Goal: Task Accomplishment & Management: Manage account settings

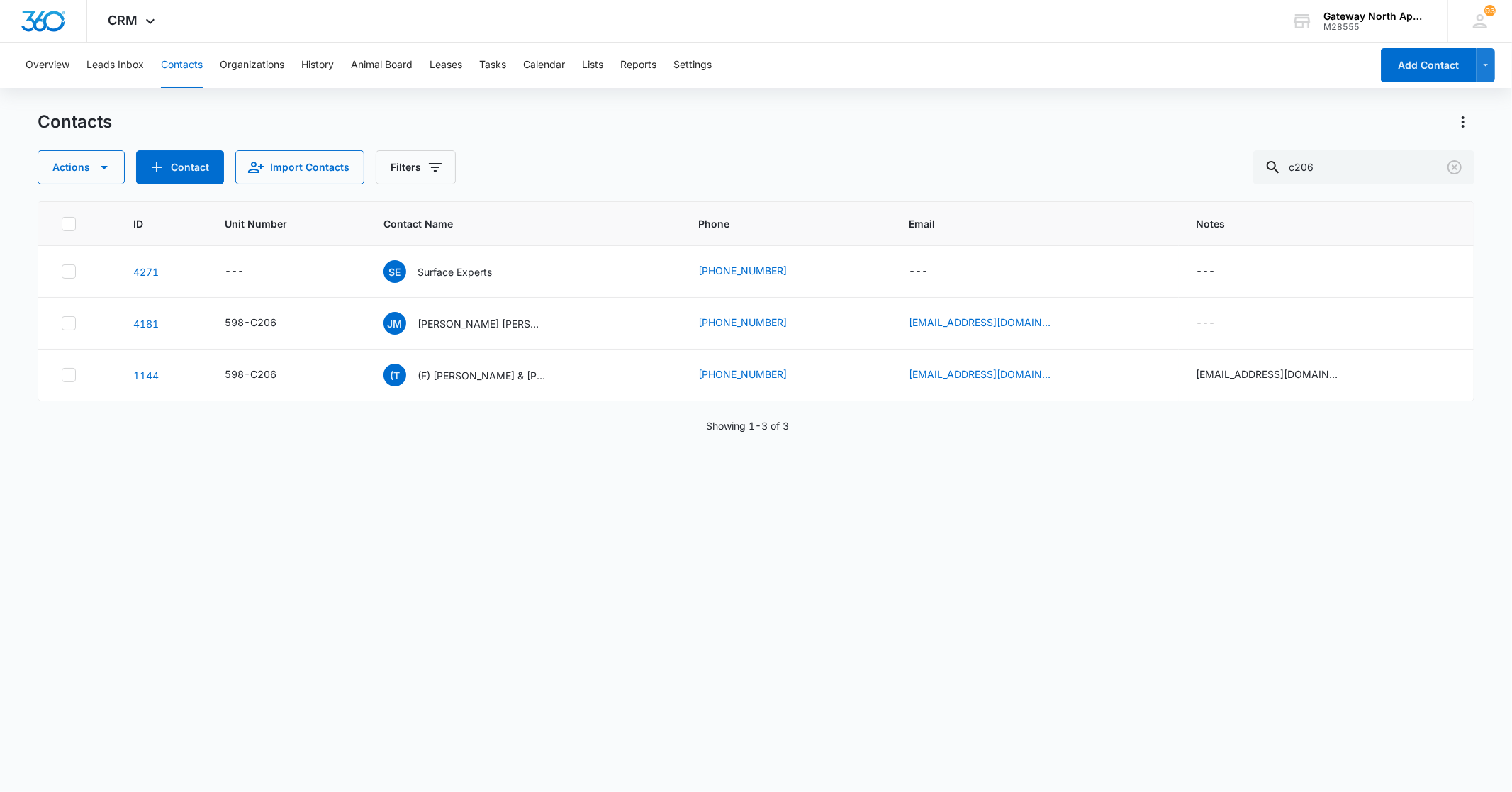
click at [180, 61] on button "Contacts" at bounding box center [181, 65] width 41 height 45
click at [1454, 166] on icon "Clear" at bounding box center [1455, 167] width 14 height 14
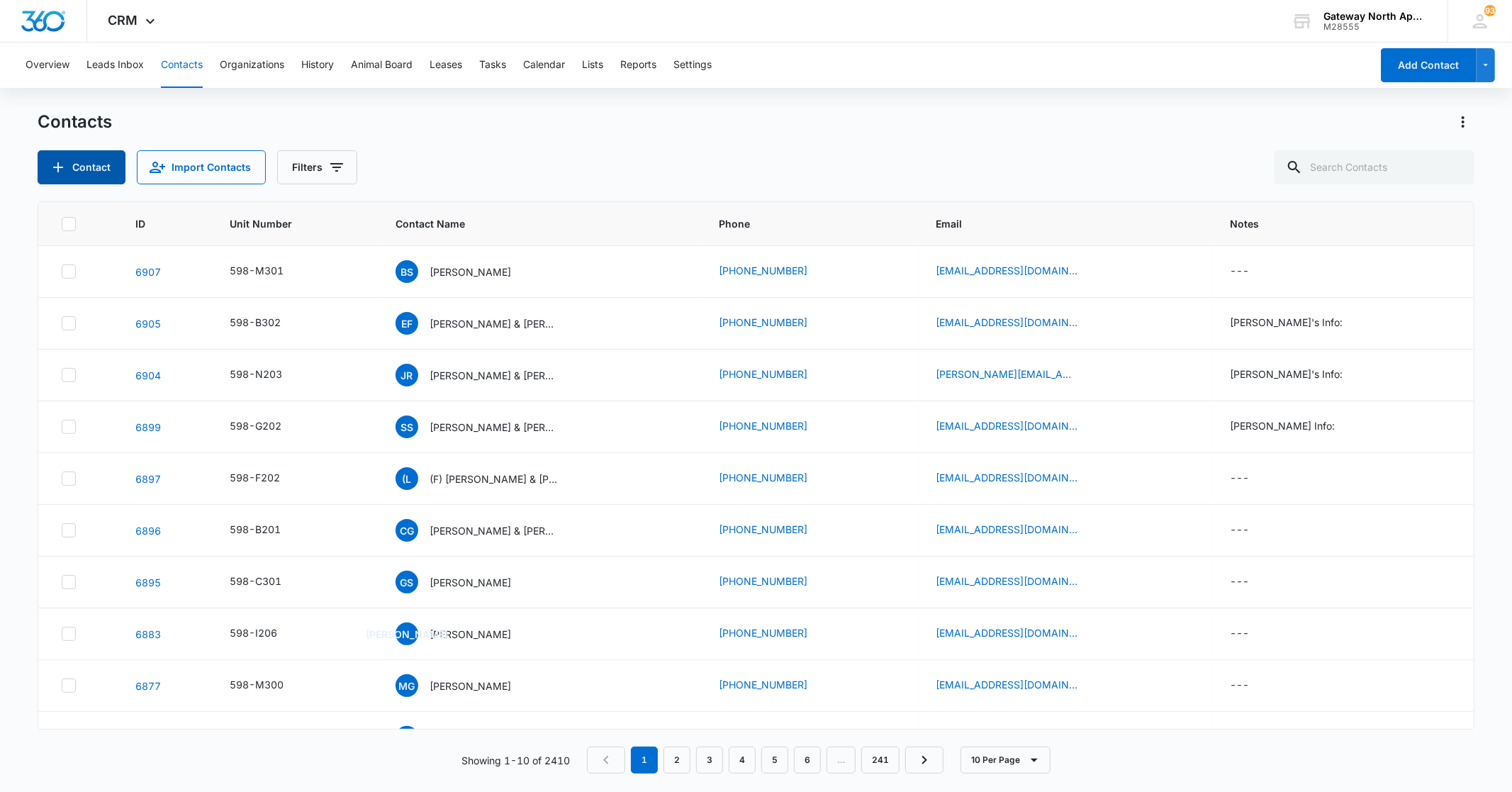
click at [86, 159] on button "Contact" at bounding box center [81, 167] width 88 height 35
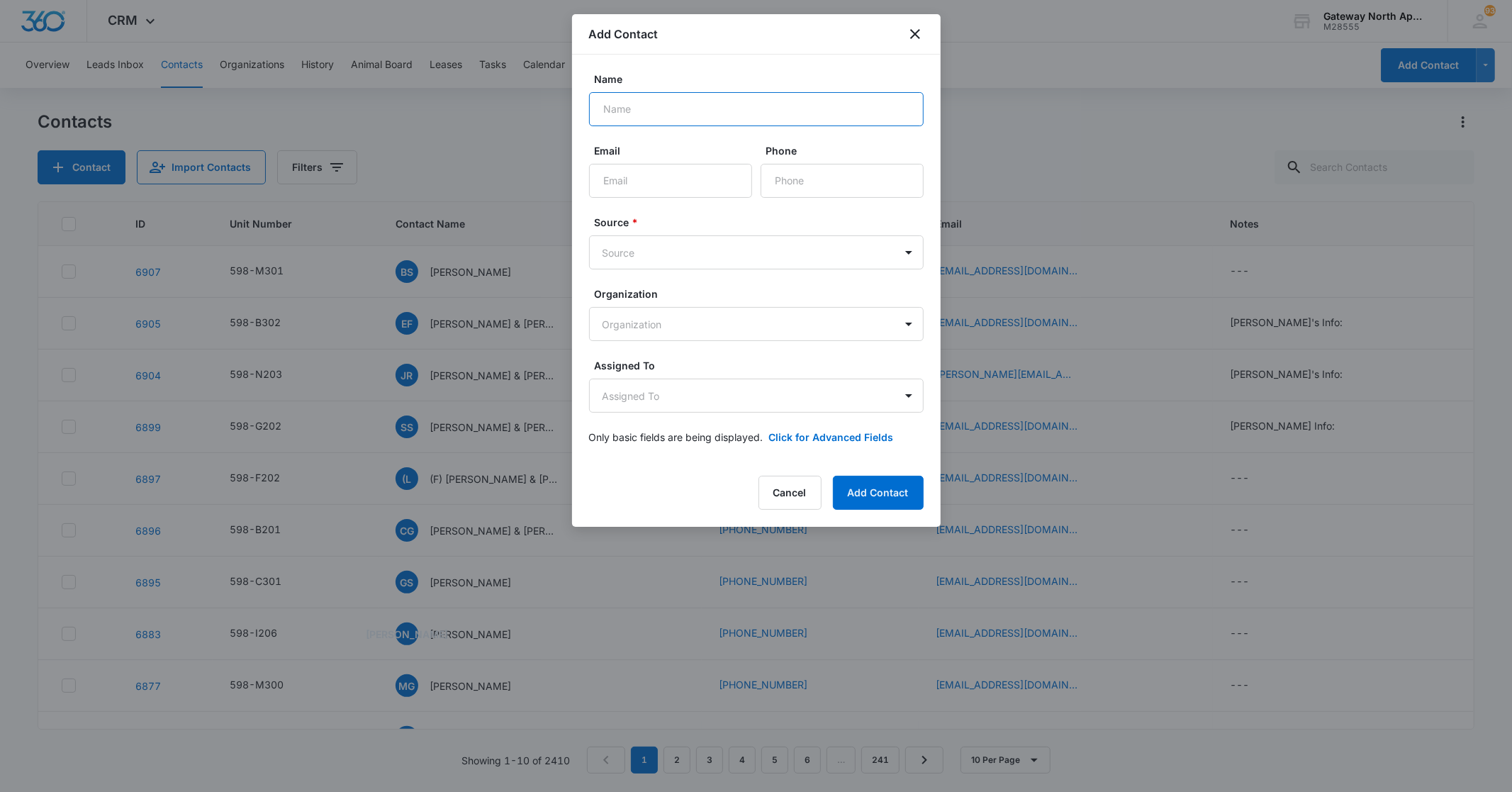
click at [667, 110] on input "Name" at bounding box center [756, 108] width 334 height 35
type input "[PERSON_NAME]"
click at [682, 178] on input "Email" at bounding box center [670, 180] width 163 height 35
type input "[EMAIL_ADDRESS][DOMAIN_NAME]"
click at [854, 181] on input "Phone" at bounding box center [841, 180] width 163 height 35
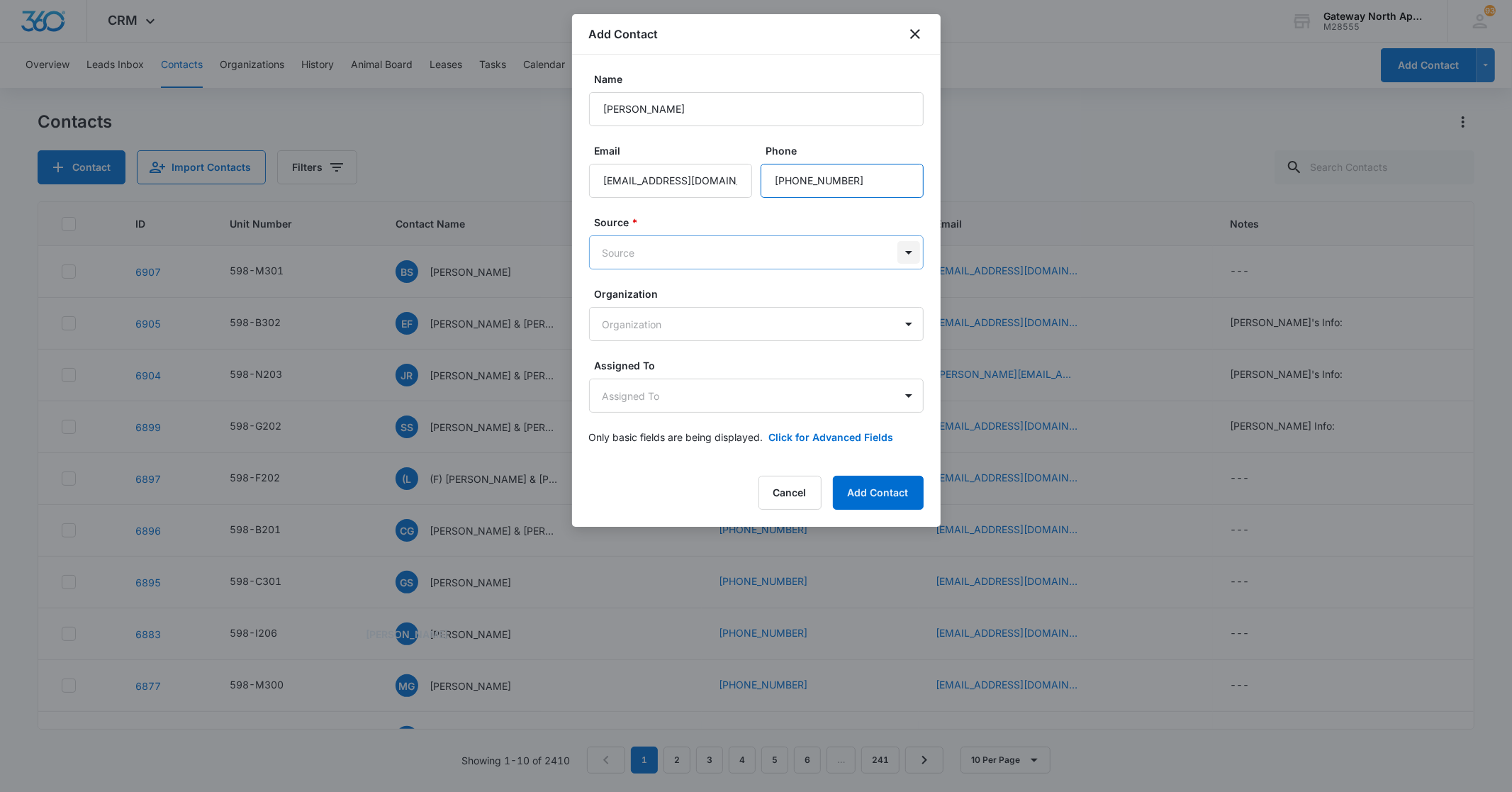
type input "[PHONE_NUMBER]"
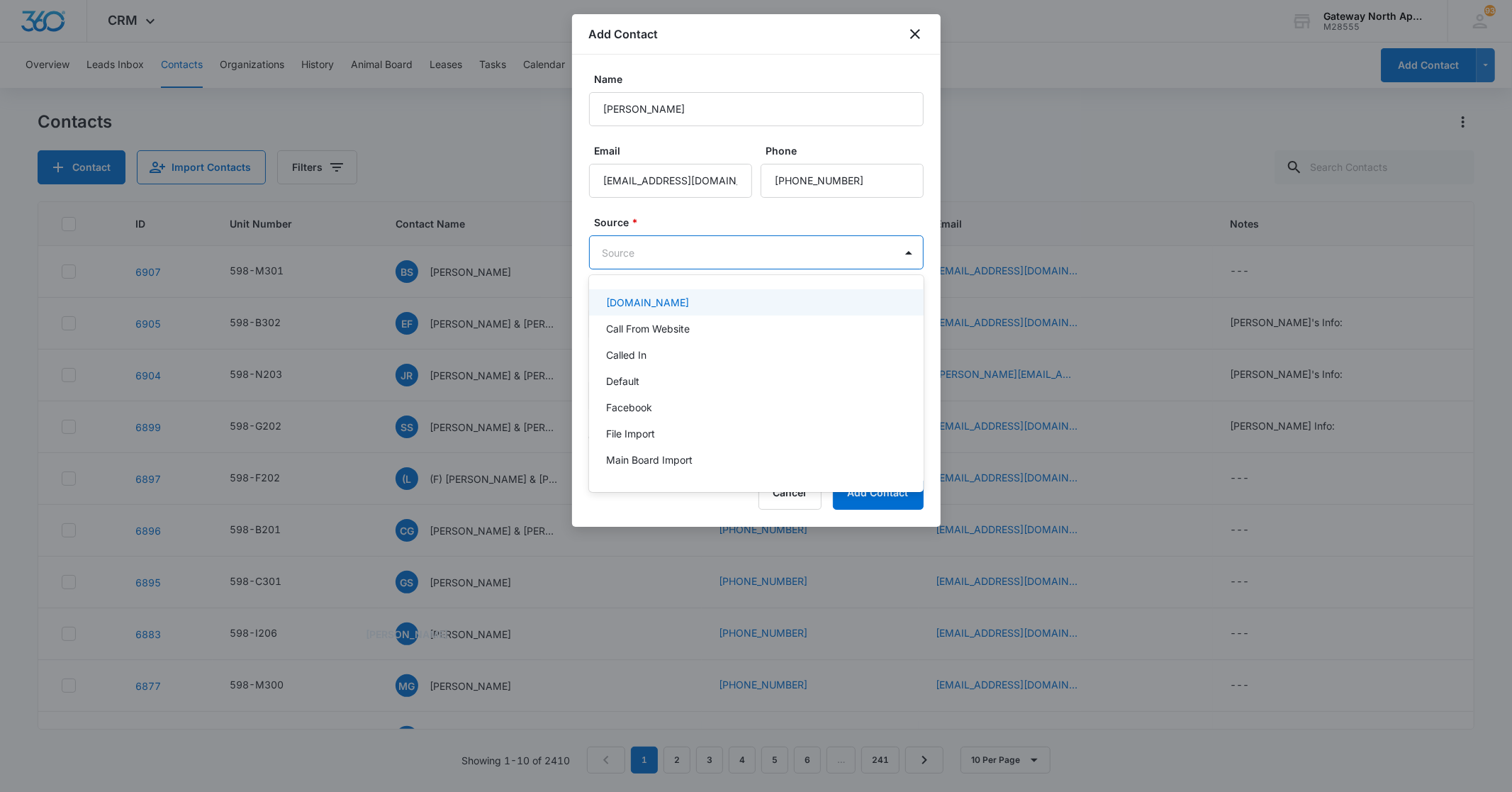
click at [915, 253] on body "CRM Apps Reputation Websites Forms CRM Email Social Content Ads Intelligence Fi…" at bounding box center [756, 396] width 1512 height 792
click at [904, 259] on div at bounding box center [756, 396] width 1512 height 792
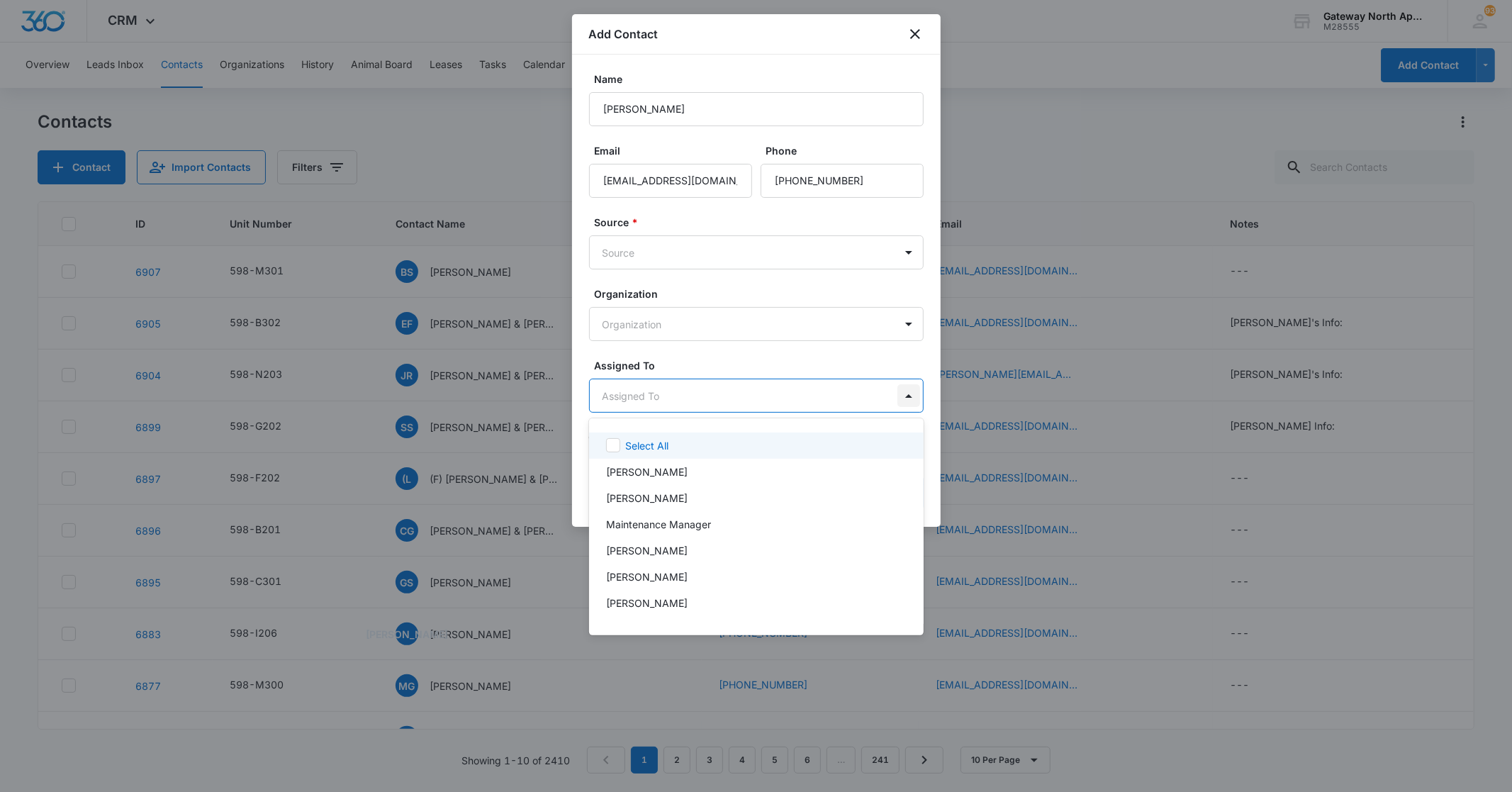
click at [910, 401] on body "CRM Apps Reputation Websites Forms CRM Email Social Content Ads Intelligence Fi…" at bounding box center [756, 396] width 1512 height 792
click at [905, 393] on div at bounding box center [756, 396] width 1512 height 792
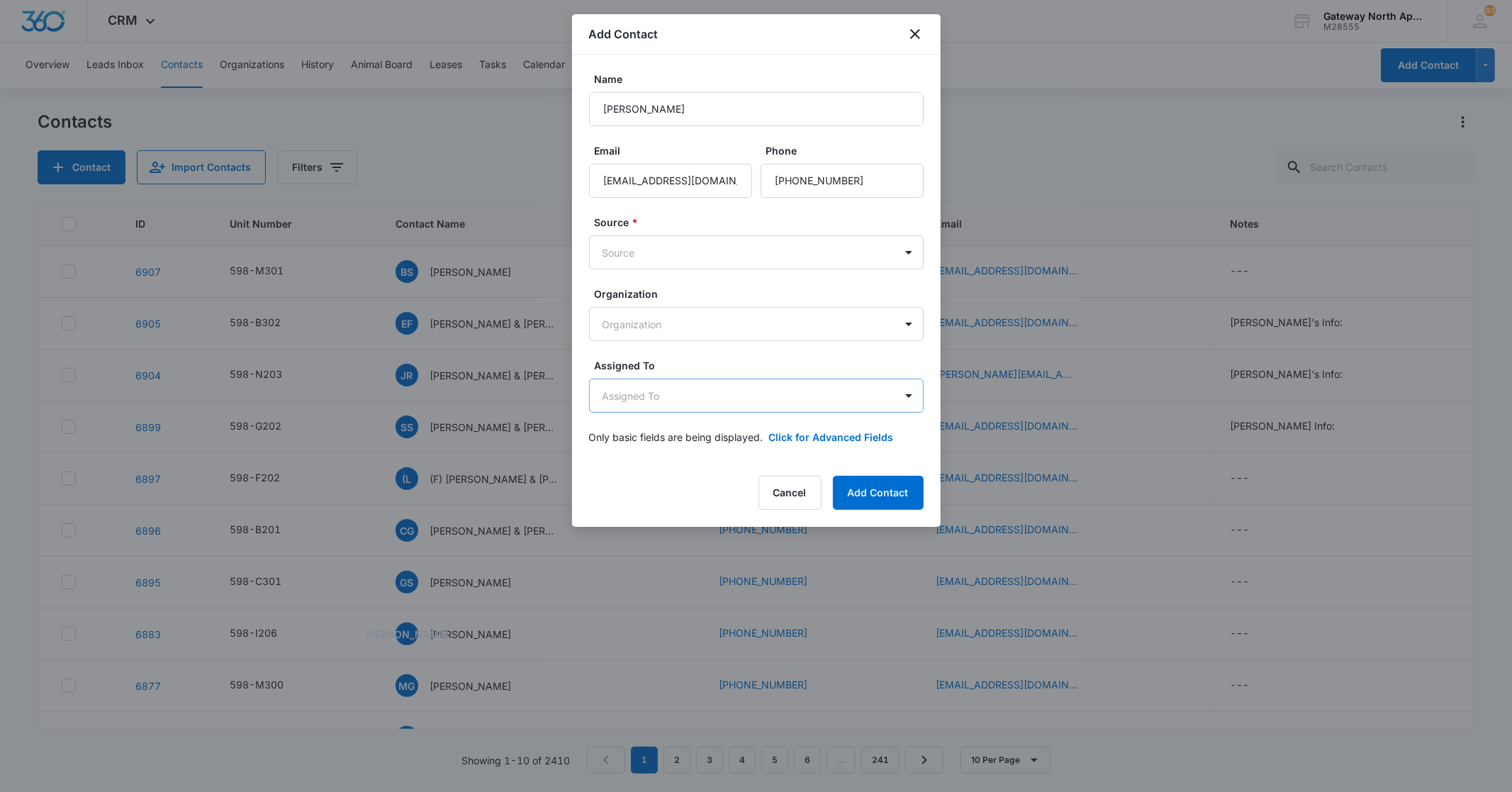
click at [922, 400] on body "CRM Apps Reputation Websites Forms CRM Email Social Content Ads Intelligence Fi…" at bounding box center [756, 396] width 1512 height 792
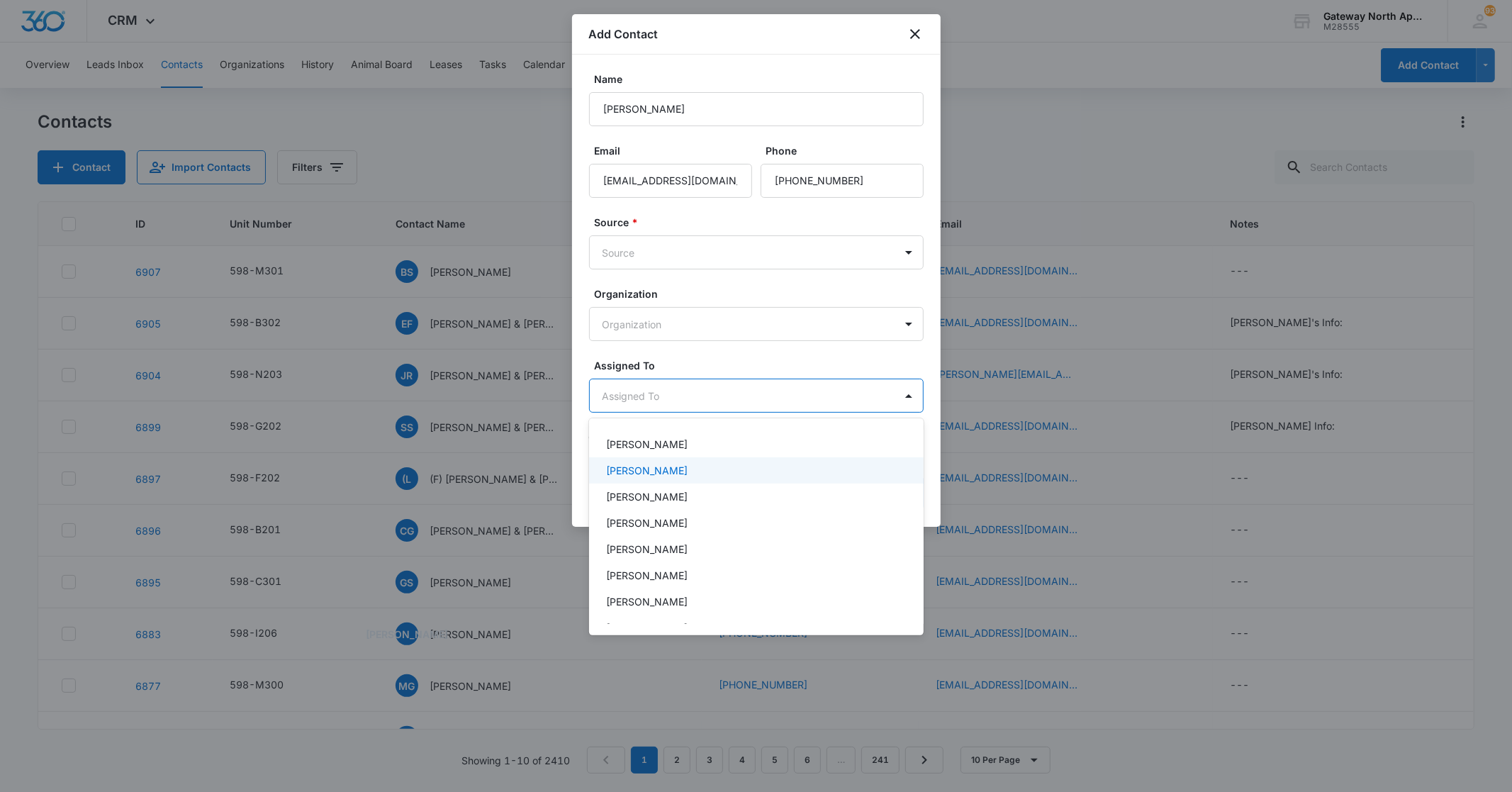
scroll to position [158, 0]
click at [752, 500] on div "[PERSON_NAME]" at bounding box center [756, 497] width 298 height 15
click at [713, 475] on div "[PERSON_NAME]" at bounding box center [756, 477] width 298 height 17
click at [912, 395] on div at bounding box center [756, 396] width 1512 height 792
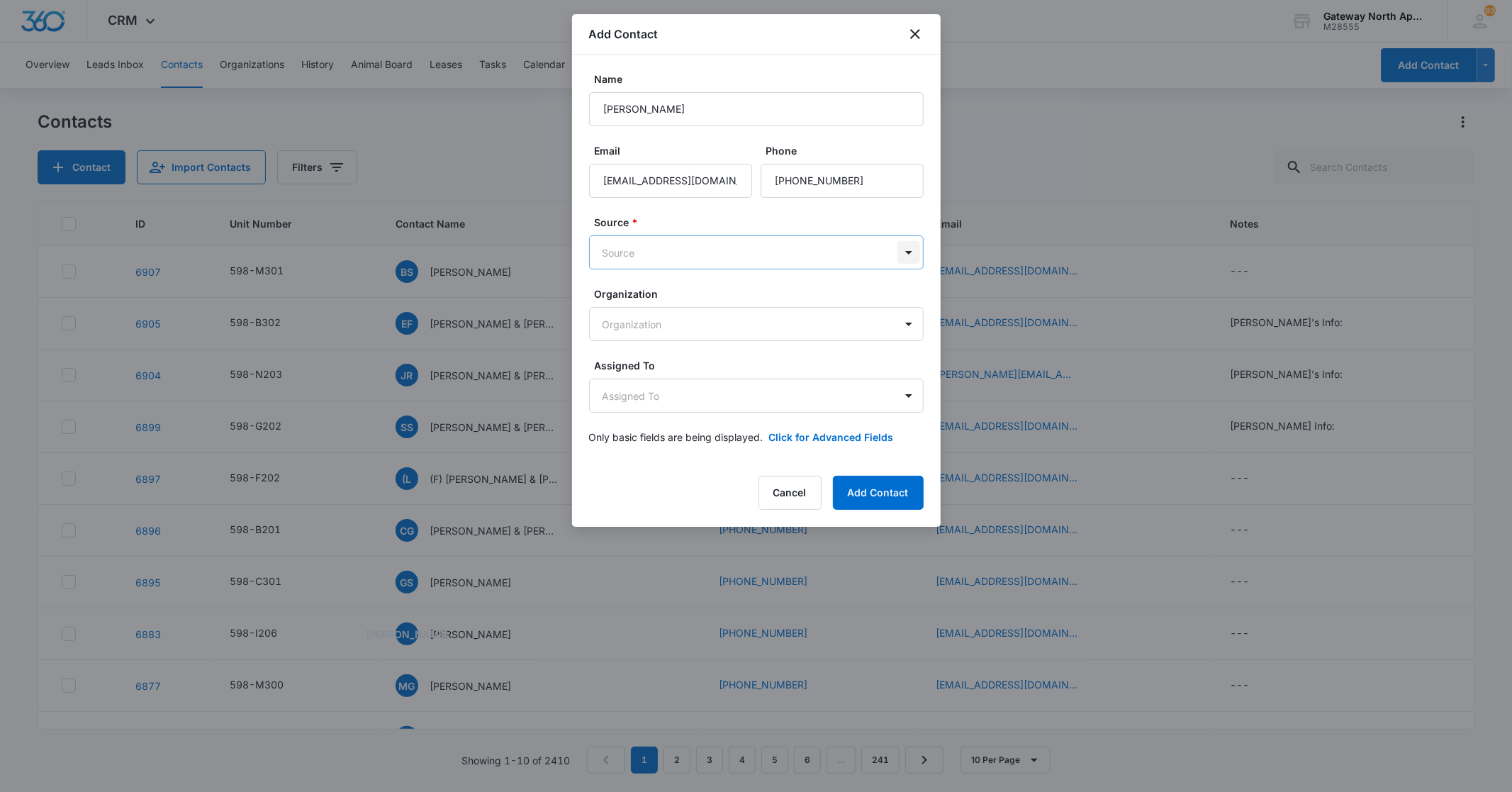
click at [907, 252] on body "CRM Apps Reputation Websites Forms CRM Email Social Content Ads Intelligence Fi…" at bounding box center [756, 396] width 1512 height 792
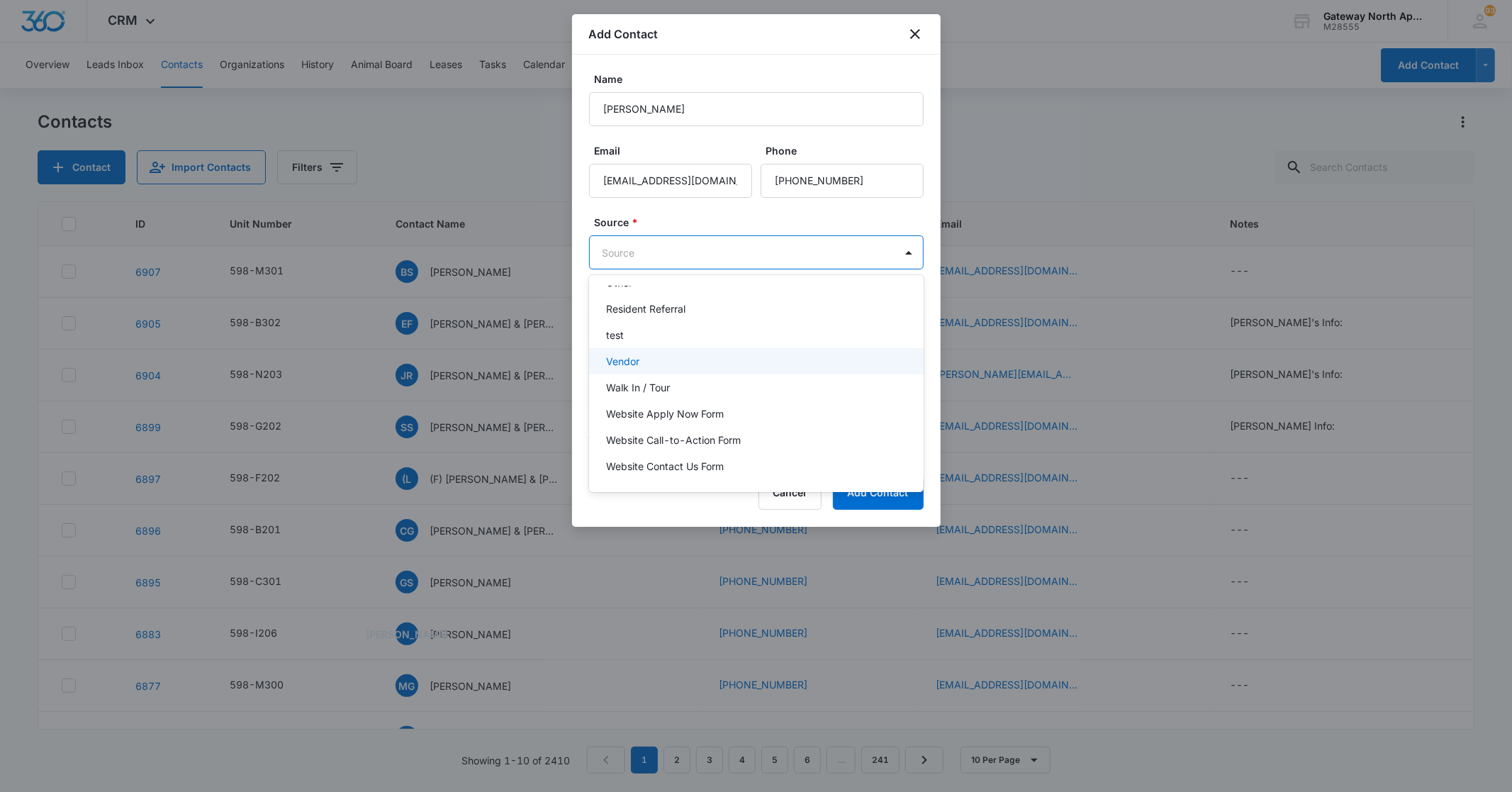
scroll to position [256, 0]
click at [713, 394] on div "Walk In / Tour" at bounding box center [756, 387] width 334 height 27
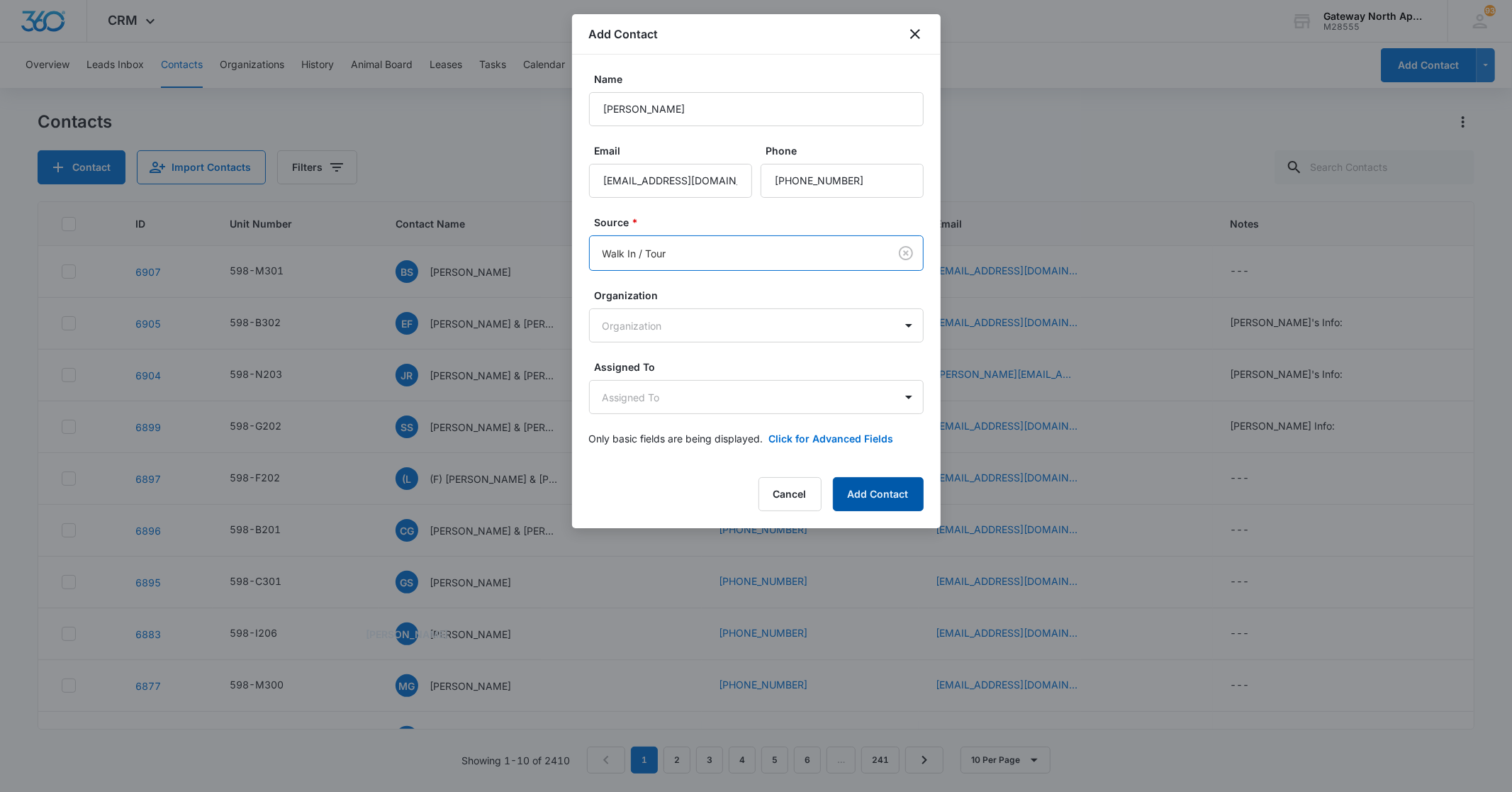
click at [897, 491] on button "Add Contact" at bounding box center [879, 494] width 91 height 35
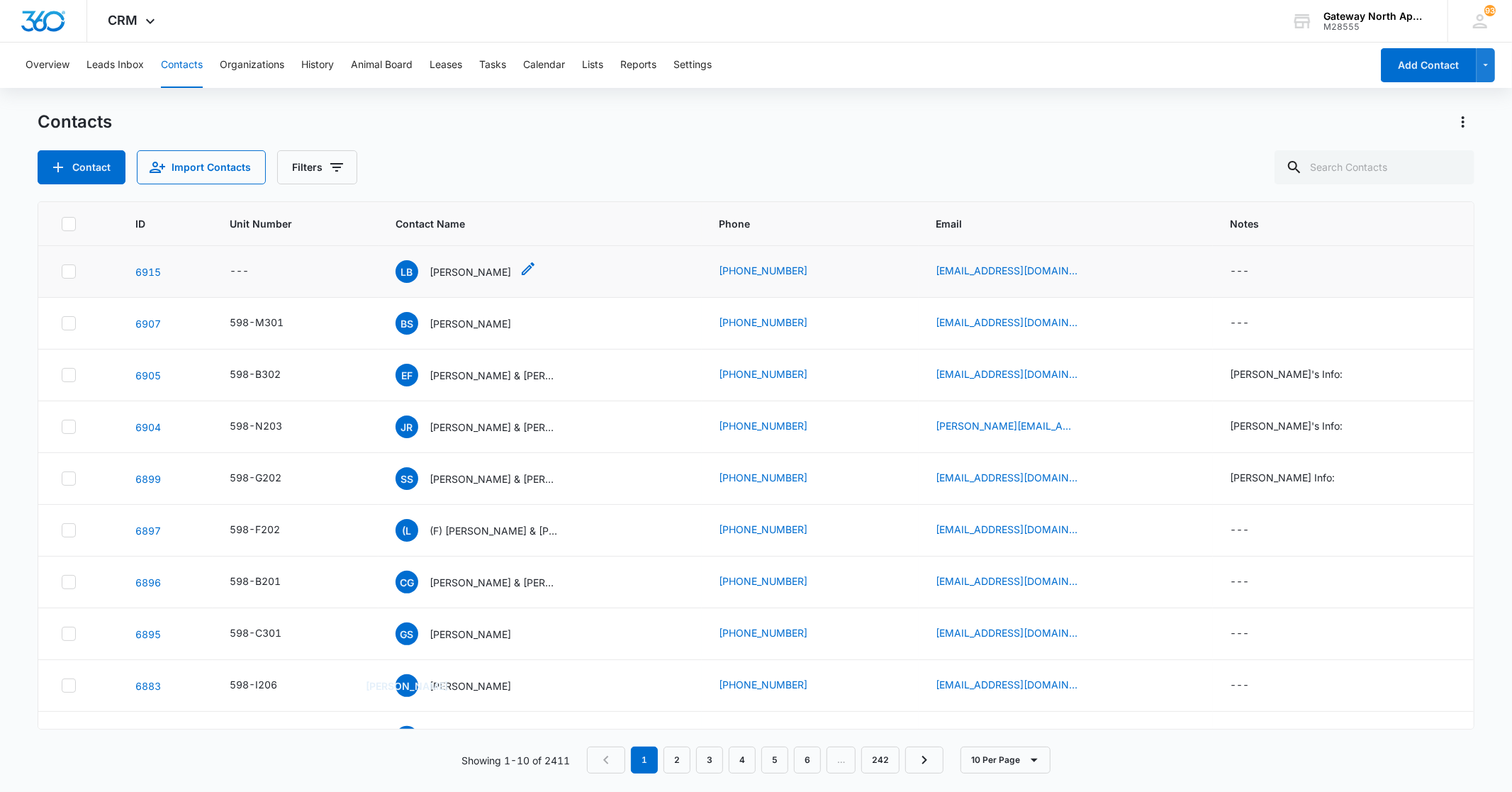
click at [456, 270] on p "[PERSON_NAME]" at bounding box center [470, 271] width 82 height 15
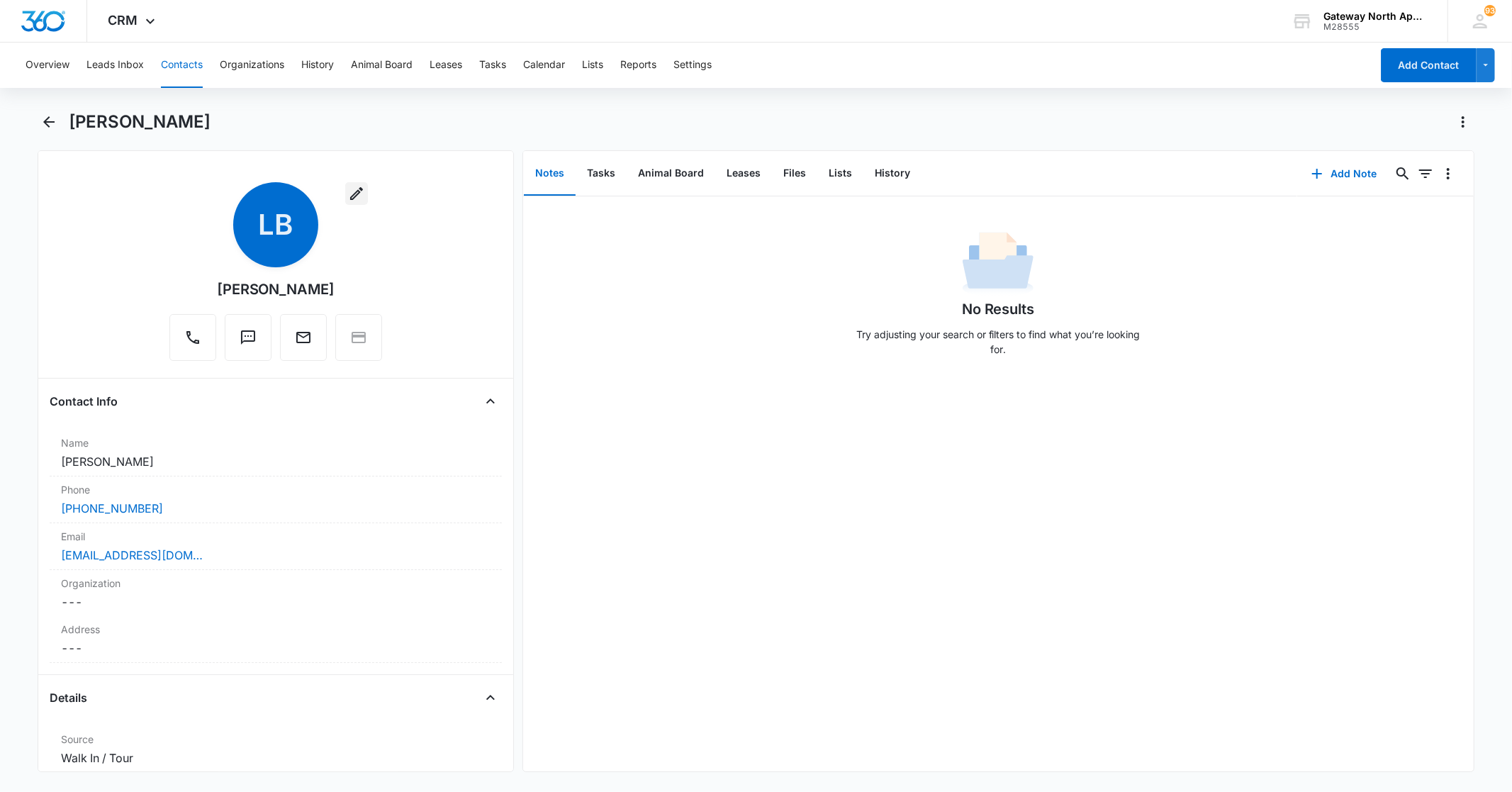
click at [351, 194] on icon "button" at bounding box center [356, 193] width 13 height 13
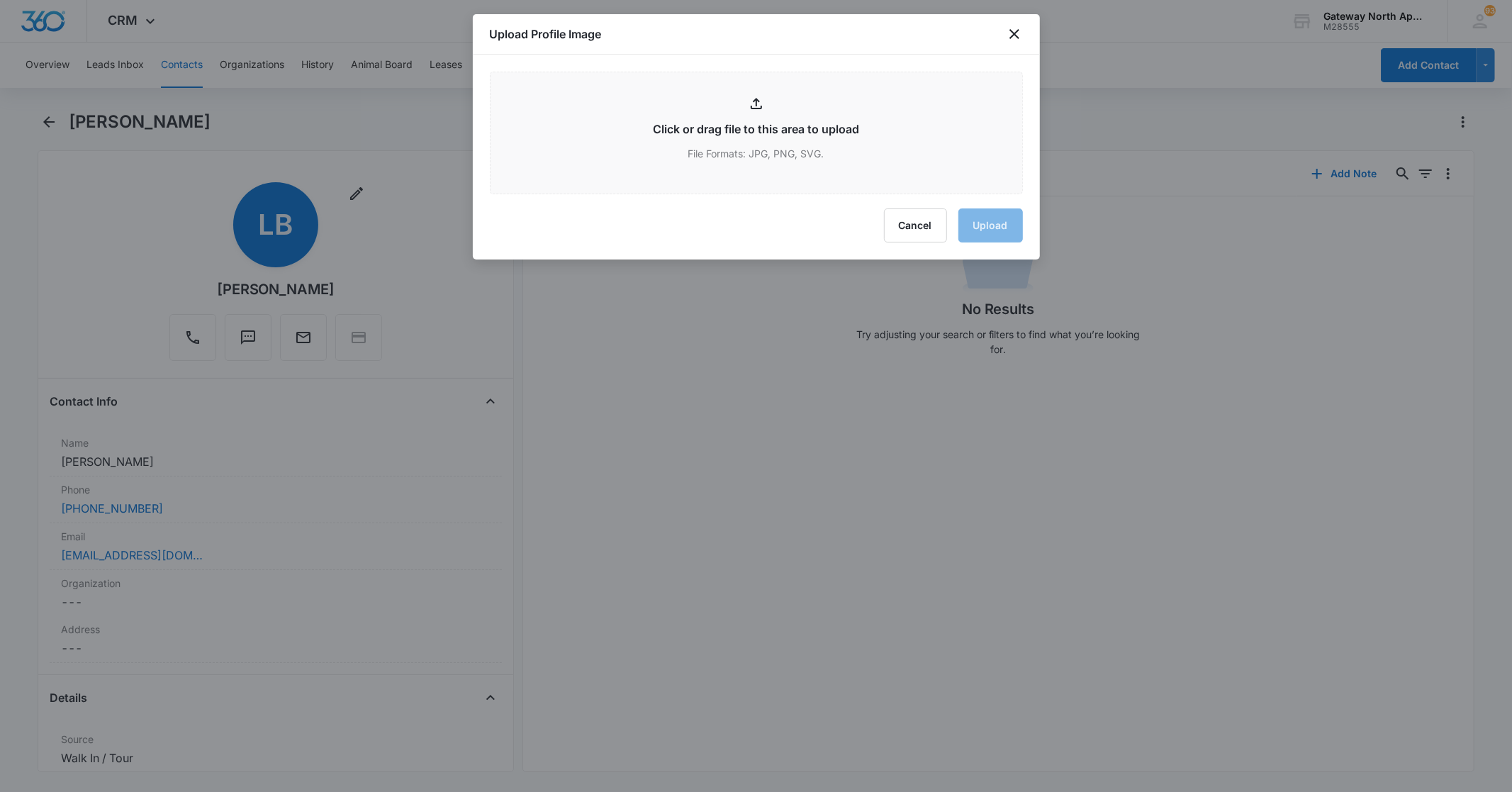
drag, startPoint x: 1027, startPoint y: 32, endPoint x: 1005, endPoint y: 44, distance: 25.1
click at [1026, 32] on div "Upload Profile Image" at bounding box center [756, 34] width 567 height 40
click at [1018, 33] on icon "close" at bounding box center [1014, 34] width 17 height 17
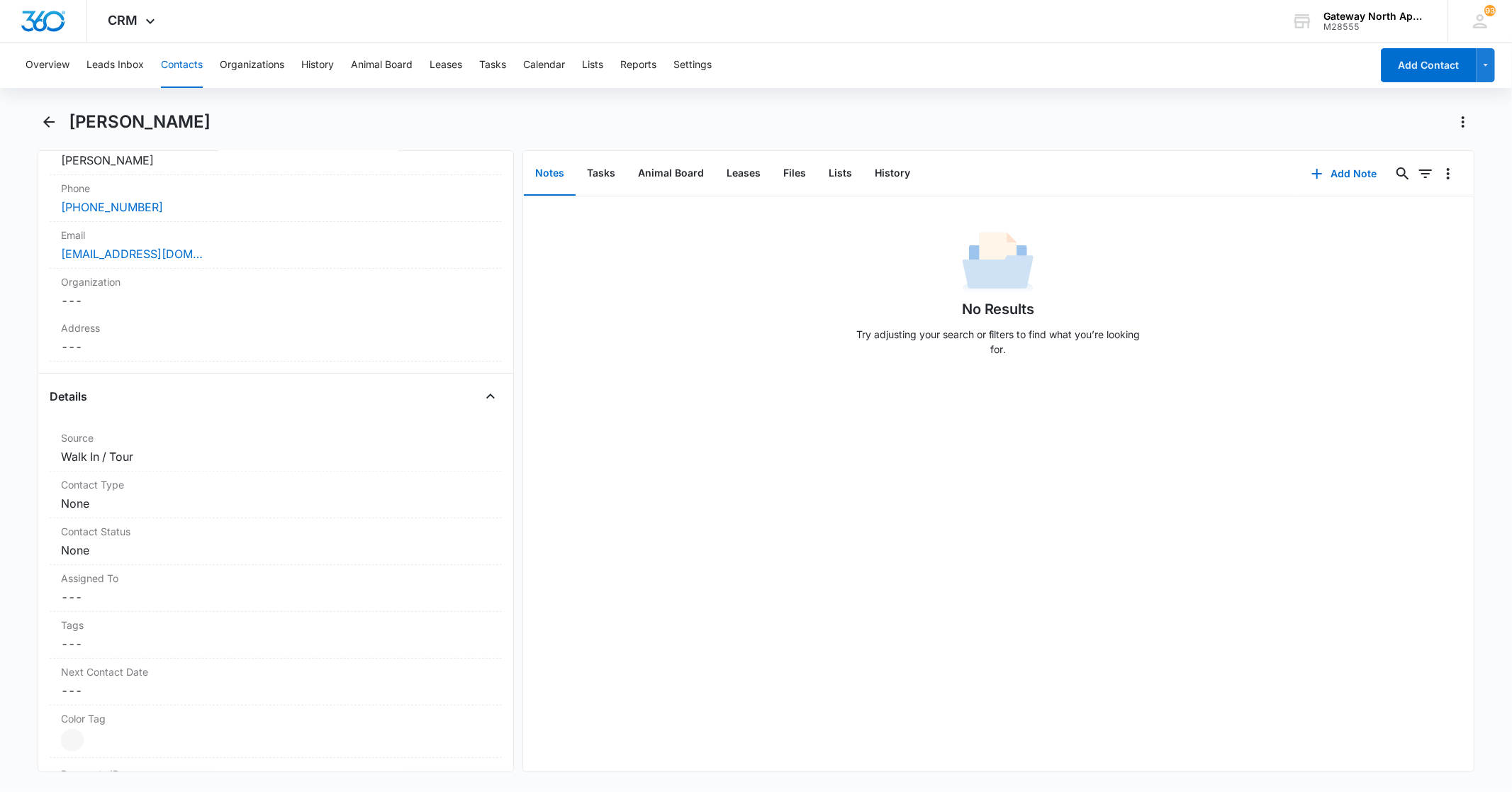
scroll to position [236, 0]
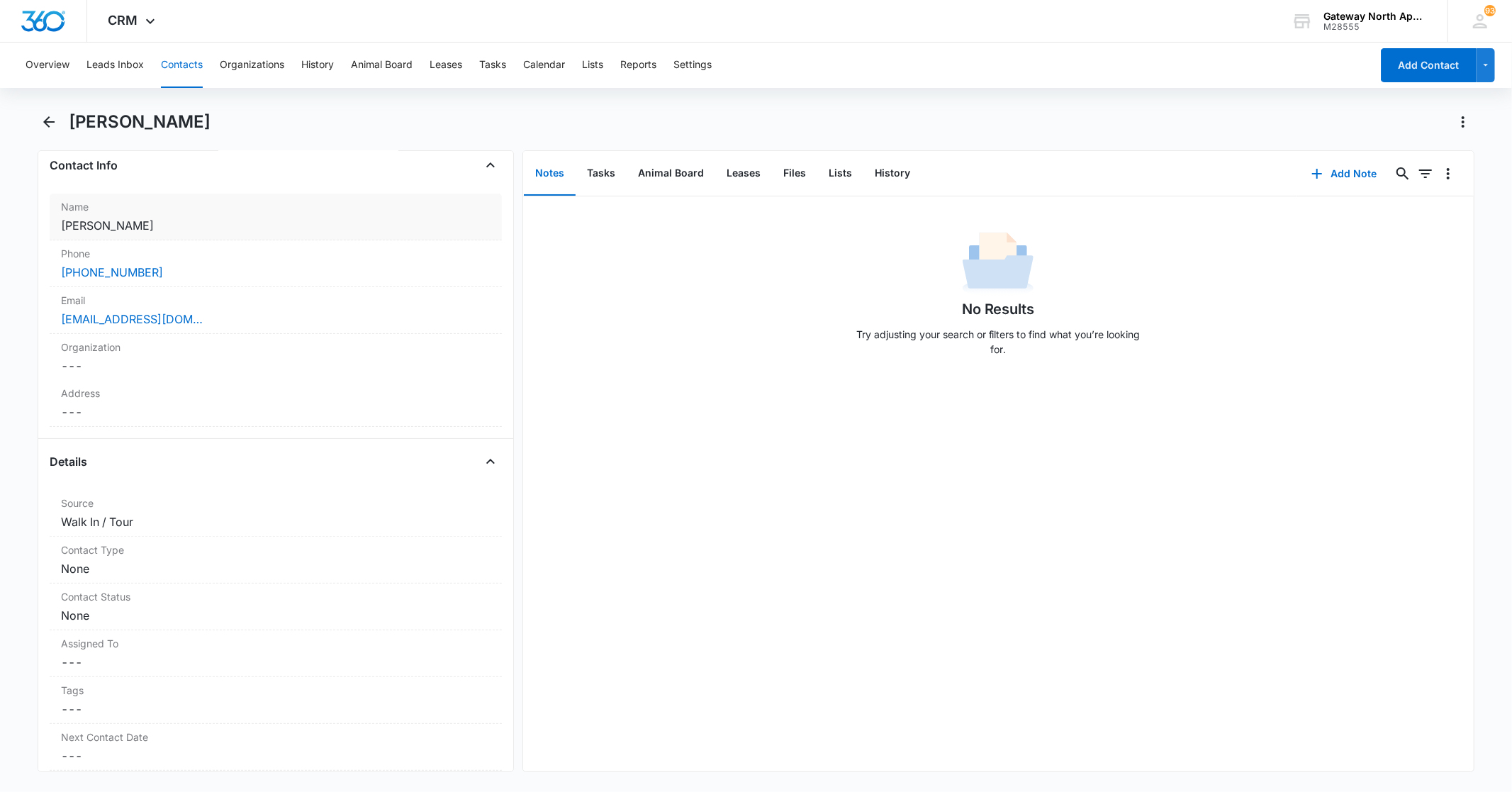
click at [211, 223] on dd "Cancel Save Changes [PERSON_NAME]" at bounding box center [275, 225] width 429 height 17
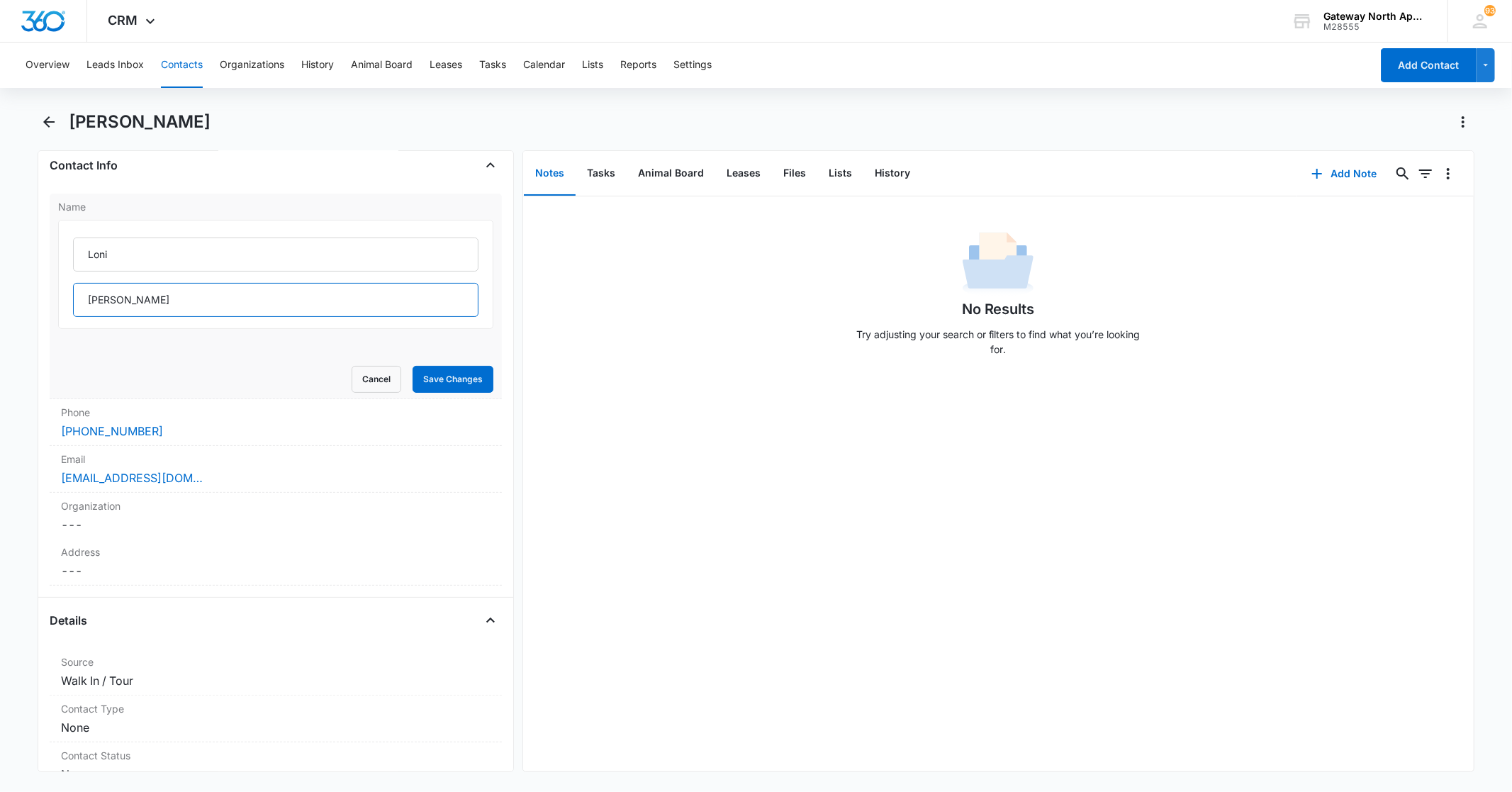
click at [172, 299] on input "[PERSON_NAME]" at bounding box center [275, 300] width 404 height 35
type input "B"
click at [198, 251] on input "Loni" at bounding box center [275, 254] width 404 height 35
type input "Loni"
click at [237, 301] on input "text" at bounding box center [275, 300] width 404 height 35
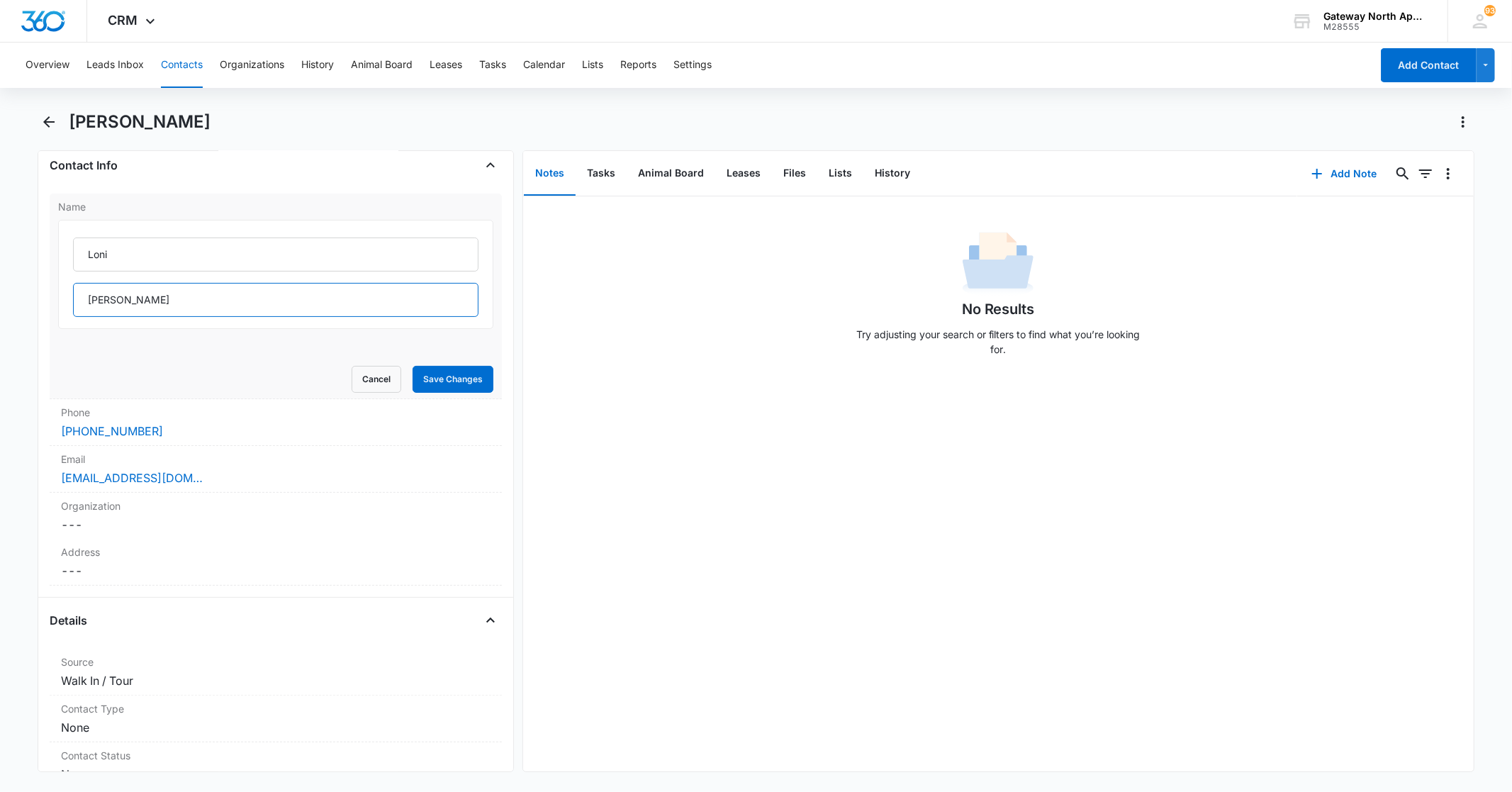
type input "[PERSON_NAME]"
click at [475, 381] on button "Save Changes" at bounding box center [453, 379] width 81 height 27
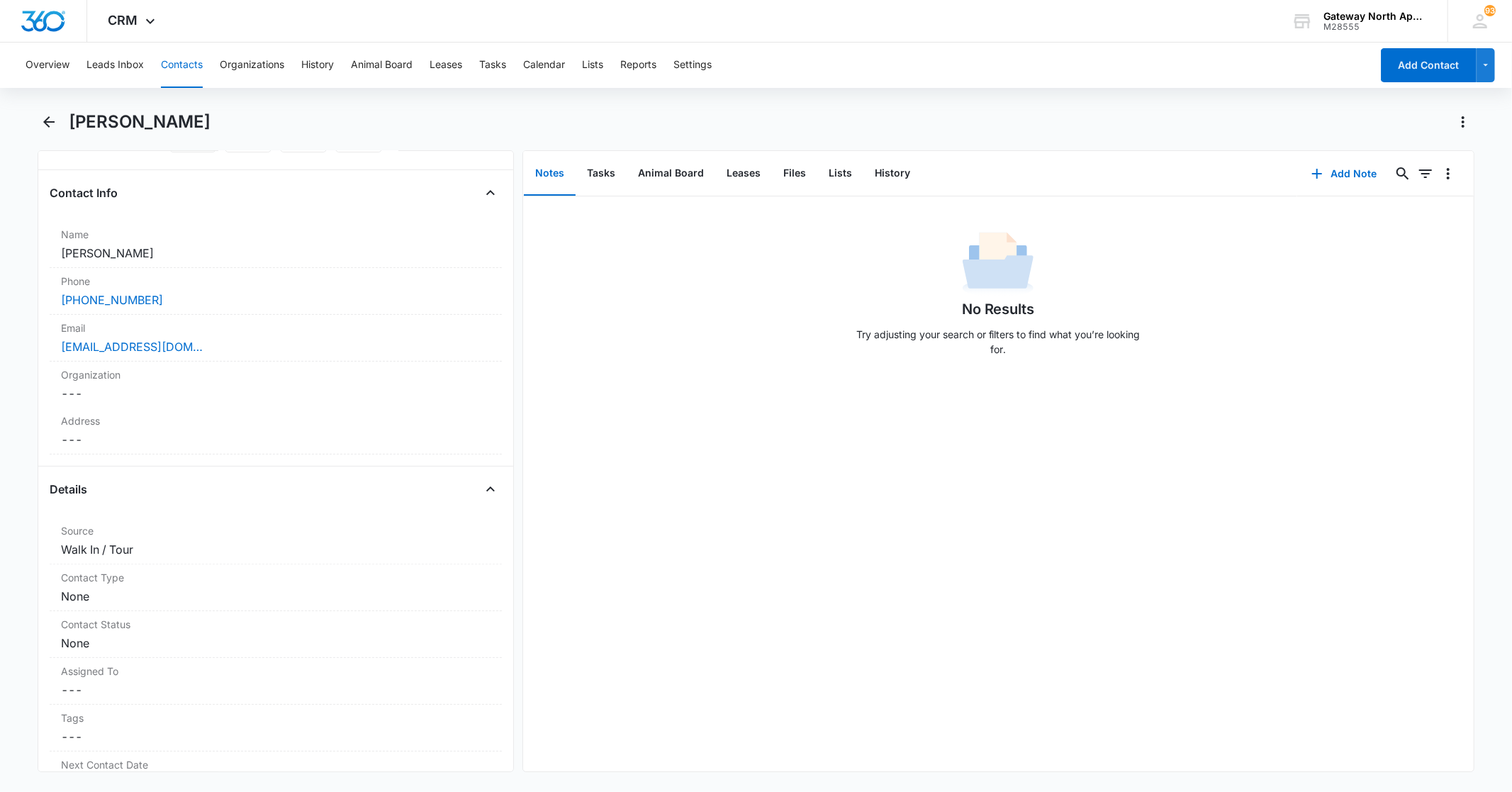
scroll to position [0, 0]
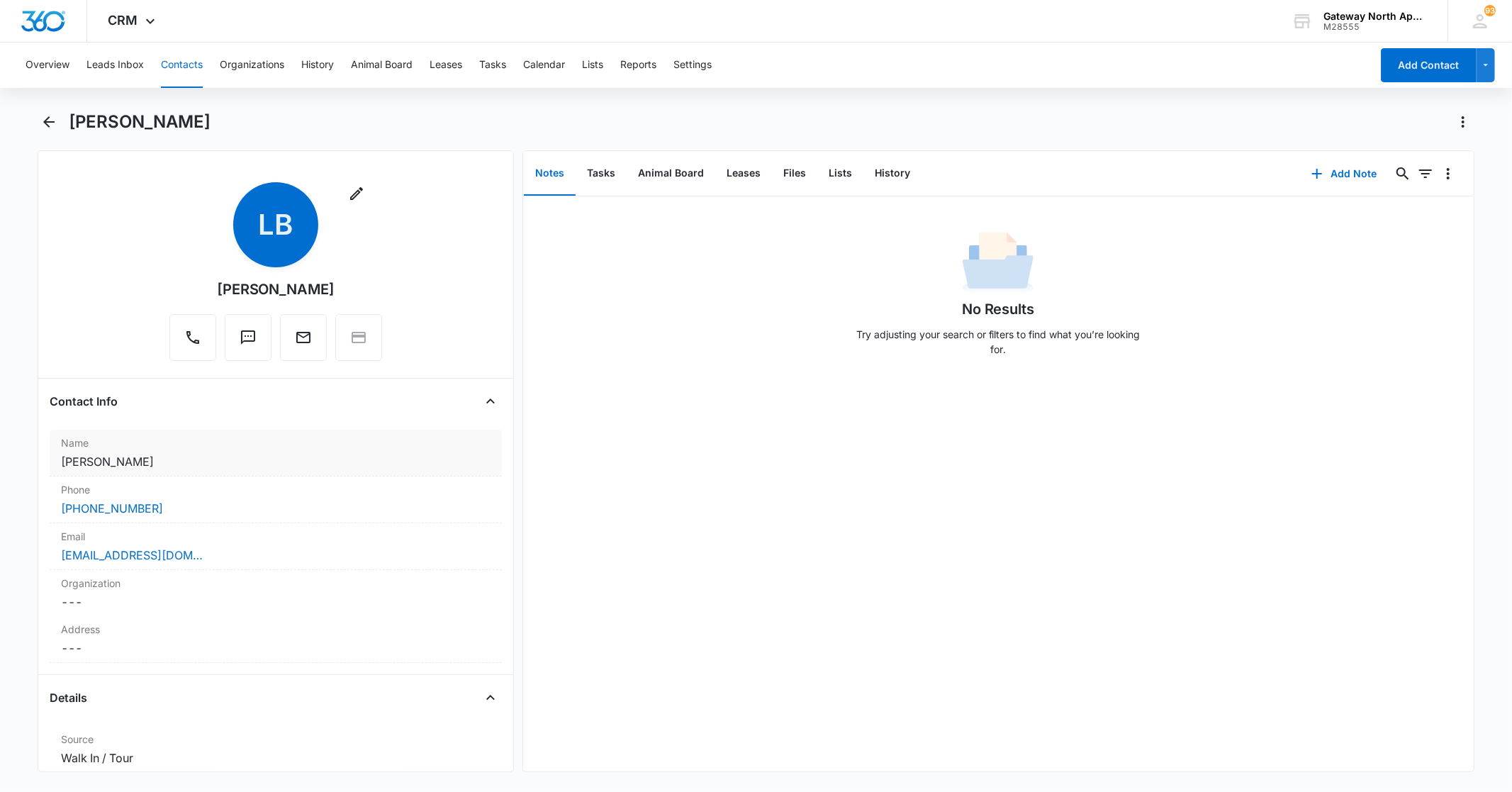
click at [217, 456] on dd "Cancel Save Changes [PERSON_NAME]" at bounding box center [275, 461] width 429 height 17
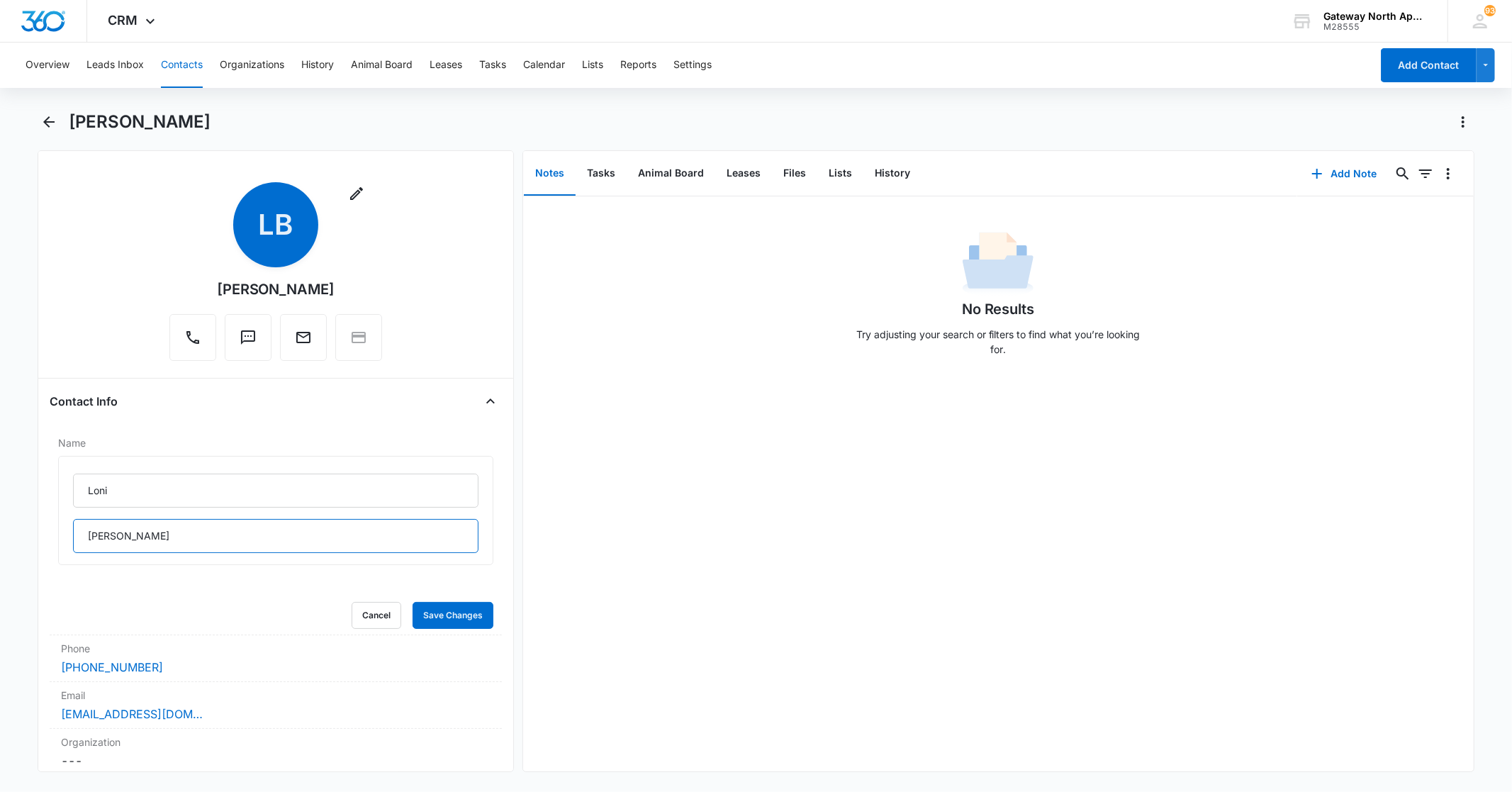
drag, startPoint x: 188, startPoint y: 538, endPoint x: 42, endPoint y: 550, distance: 146.5
click at [42, 550] on div "Remove LB [PERSON_NAME] Contact Info Name [PERSON_NAME] Cancel Save Changes Pho…" at bounding box center [275, 461] width 475 height 621
click at [190, 469] on div "Loni" at bounding box center [275, 510] width 435 height 109
click at [172, 483] on input "Loni" at bounding box center [275, 490] width 404 height 35
type input "[PERSON_NAME] &"
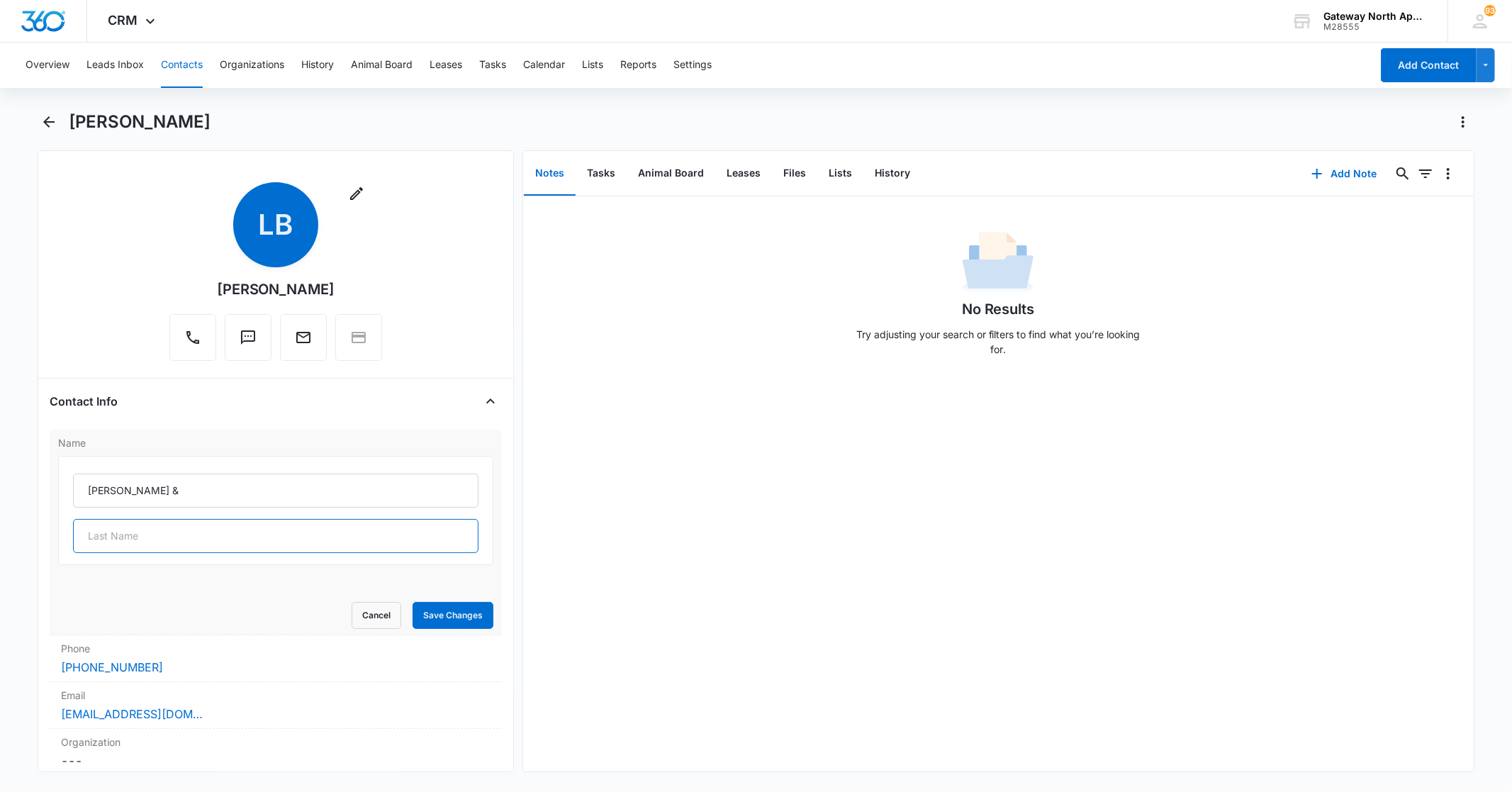
click at [204, 541] on input "text" at bounding box center [275, 536] width 404 height 35
type input "[PERSON_NAME]"
click at [444, 611] on button "Save Changes" at bounding box center [453, 614] width 81 height 27
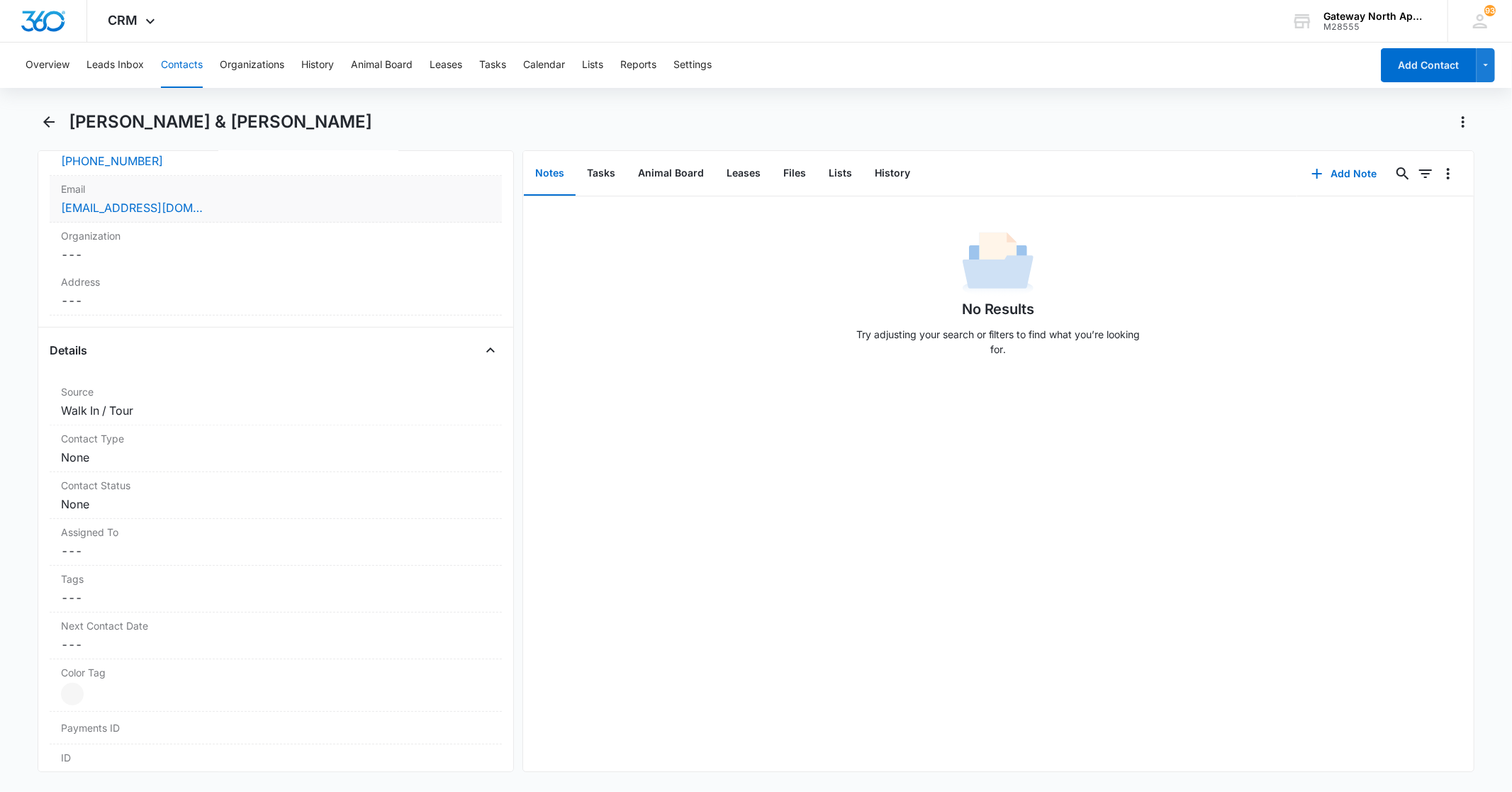
scroll to position [394, 0]
click at [191, 360] on dd "Cancel Save Changes Walk In / Tour" at bounding box center [275, 364] width 429 height 17
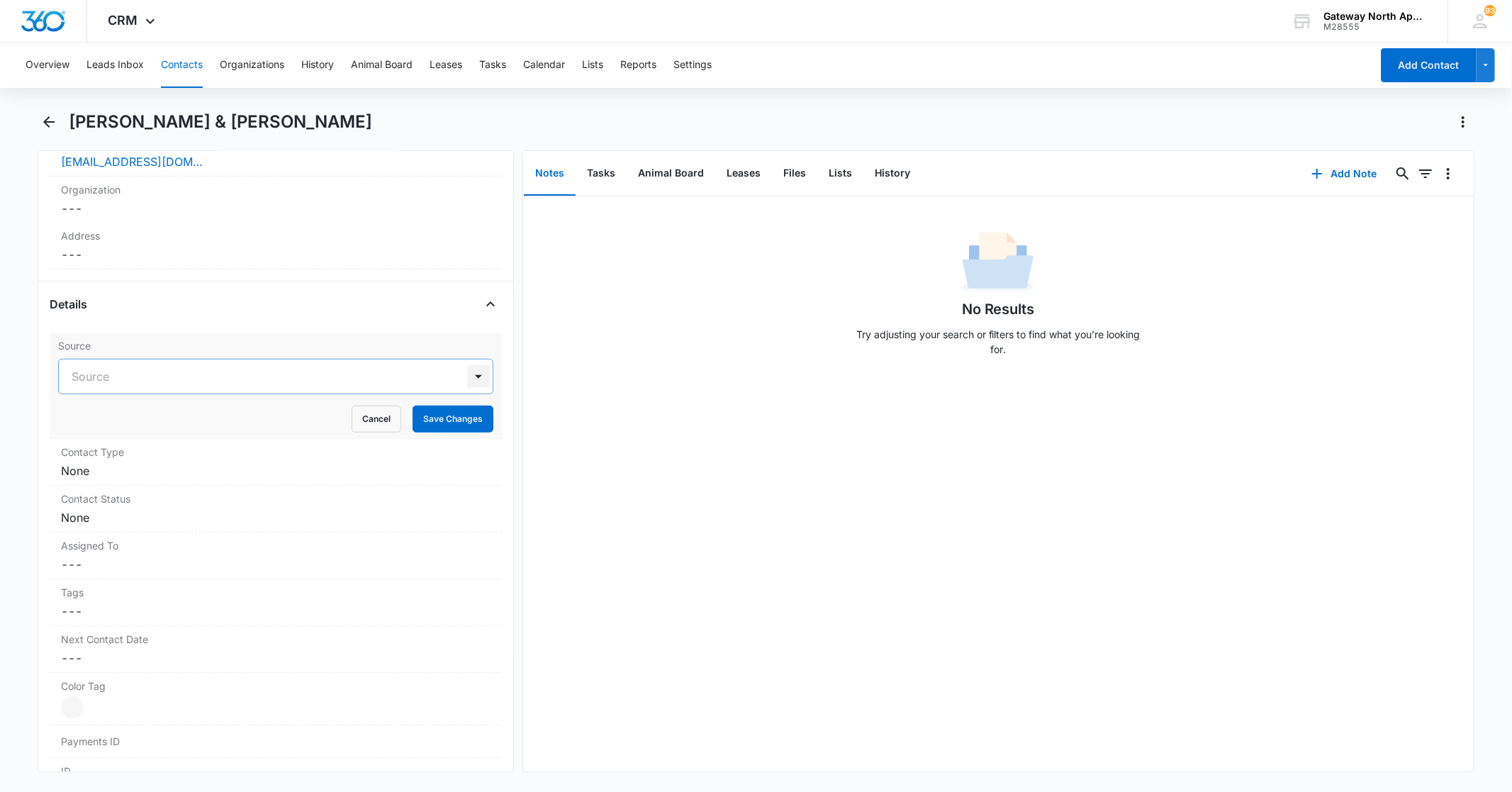
click at [468, 377] on div at bounding box center [478, 376] width 23 height 23
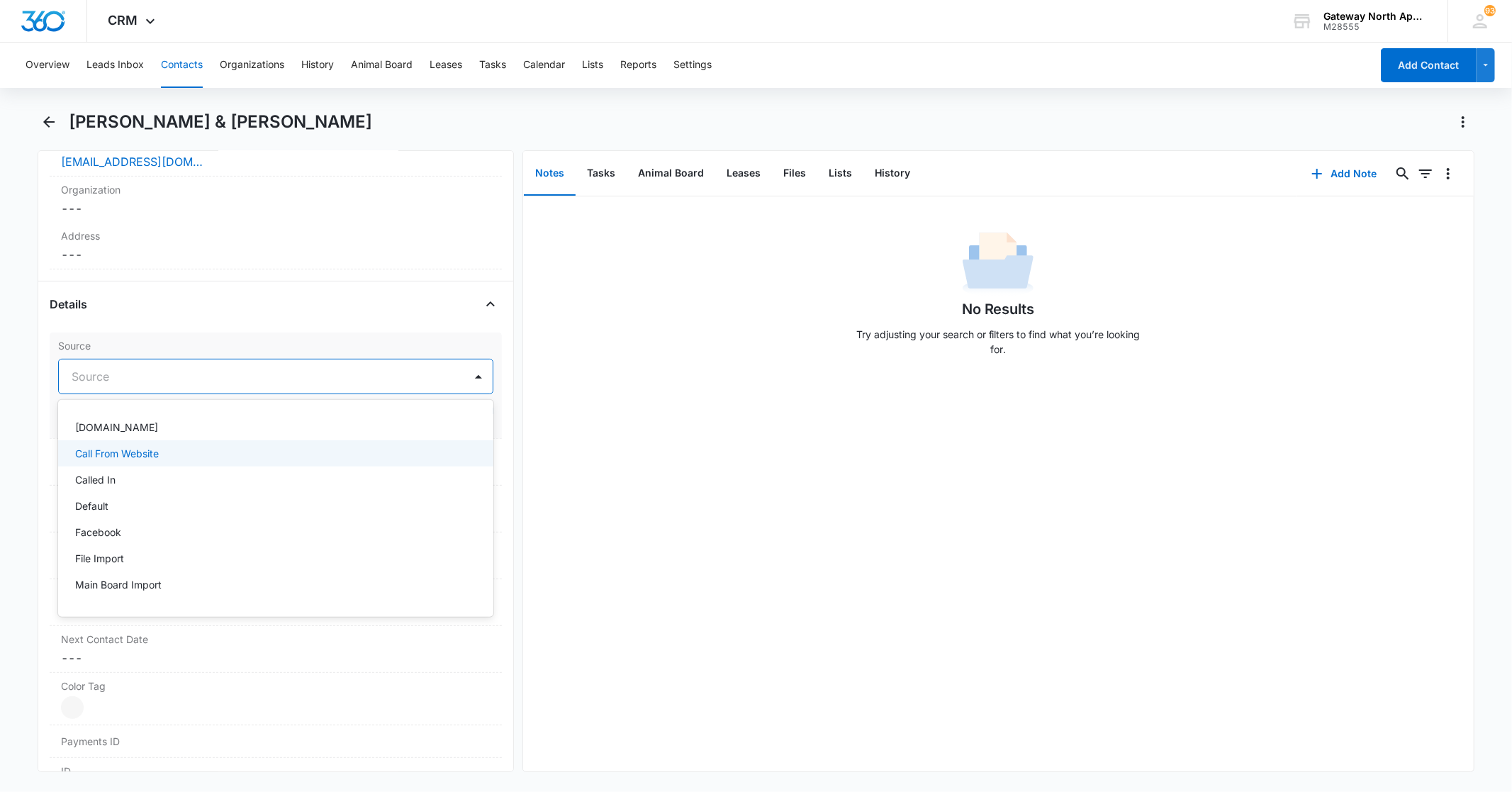
click at [182, 452] on div "Call From Website" at bounding box center [273, 453] width 397 height 15
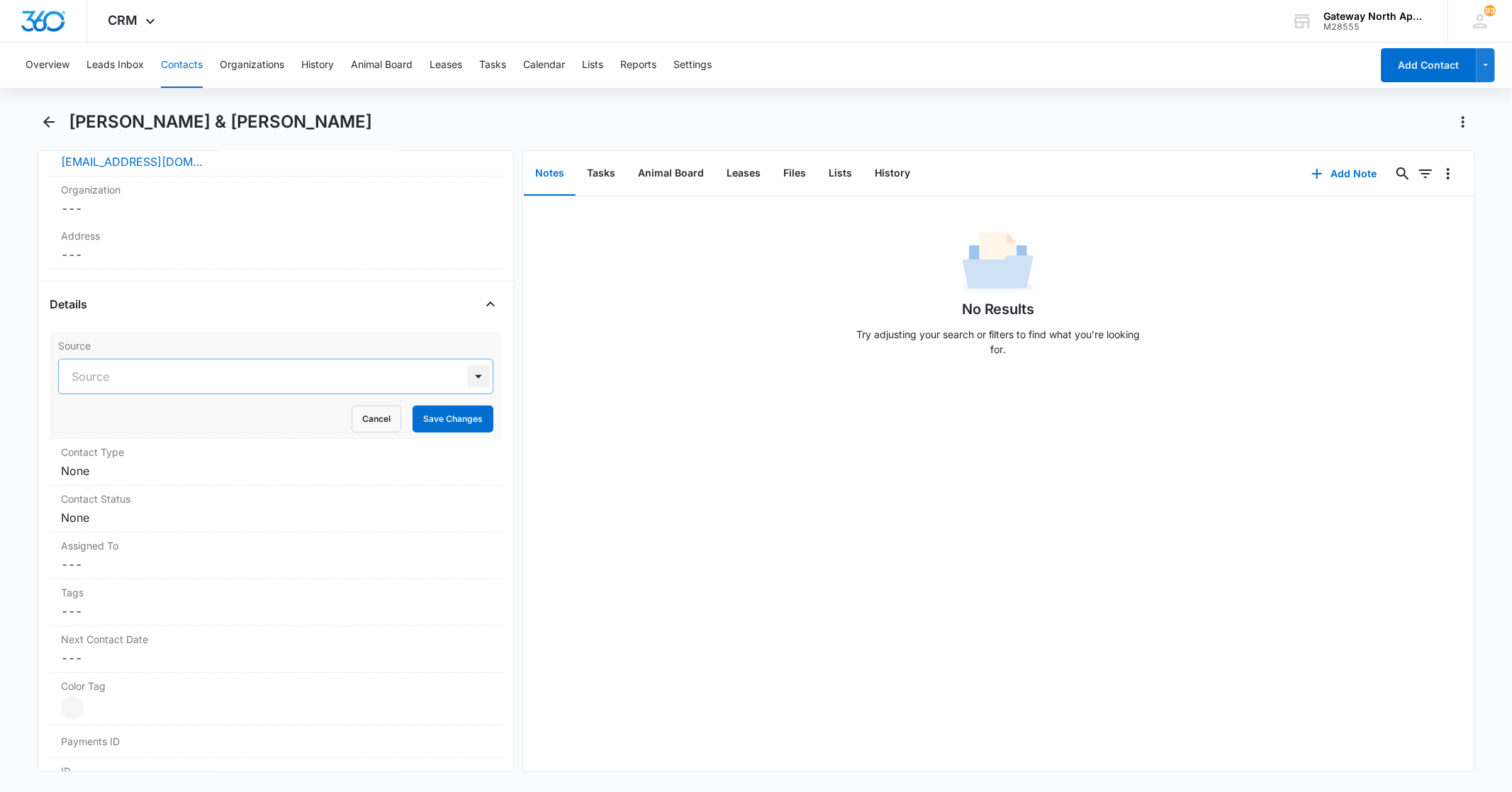
click at [468, 379] on div at bounding box center [478, 376] width 23 height 23
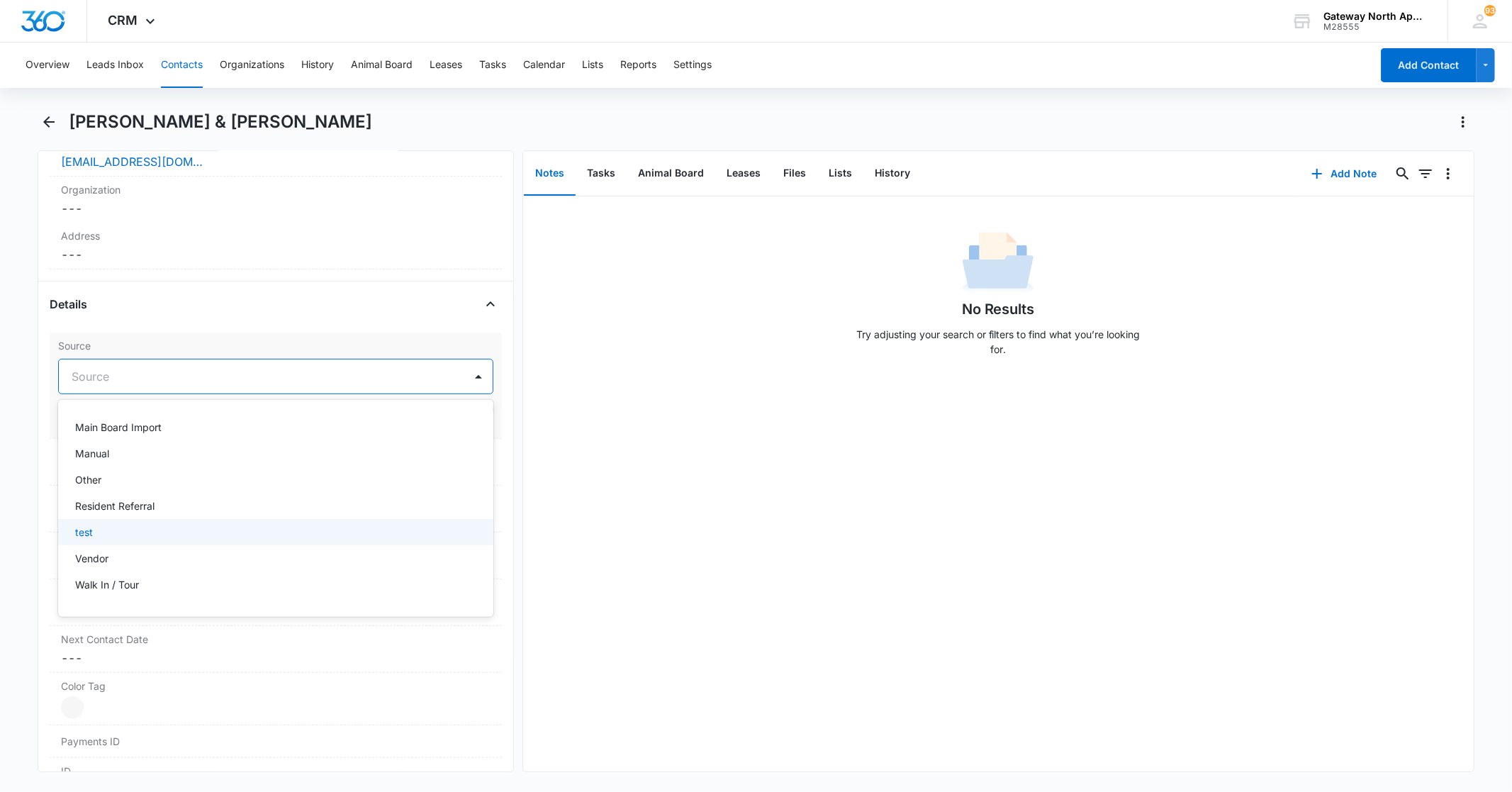
scroll to position [230, 0]
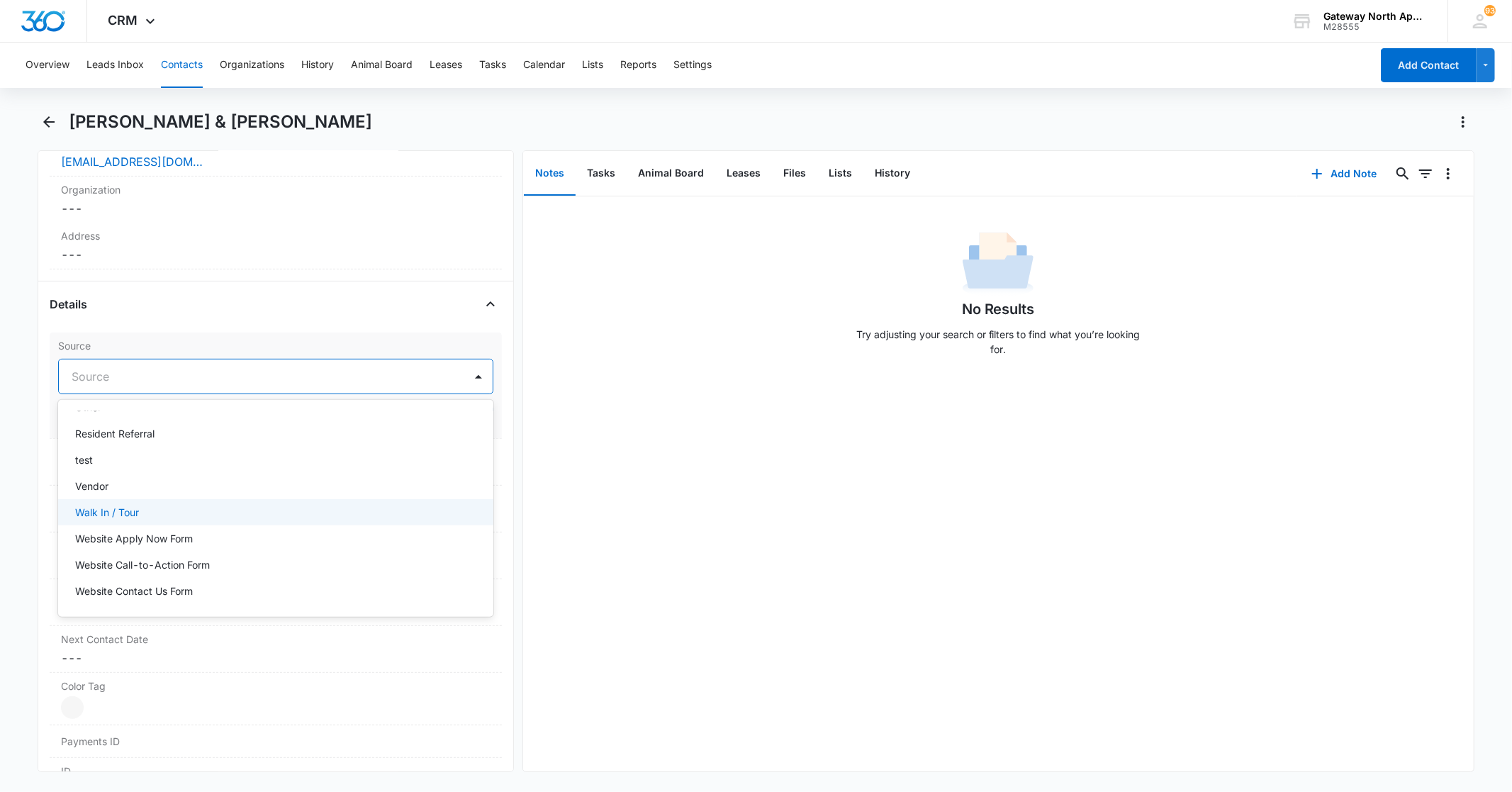
click at [185, 511] on div "Walk In / Tour" at bounding box center [273, 512] width 397 height 15
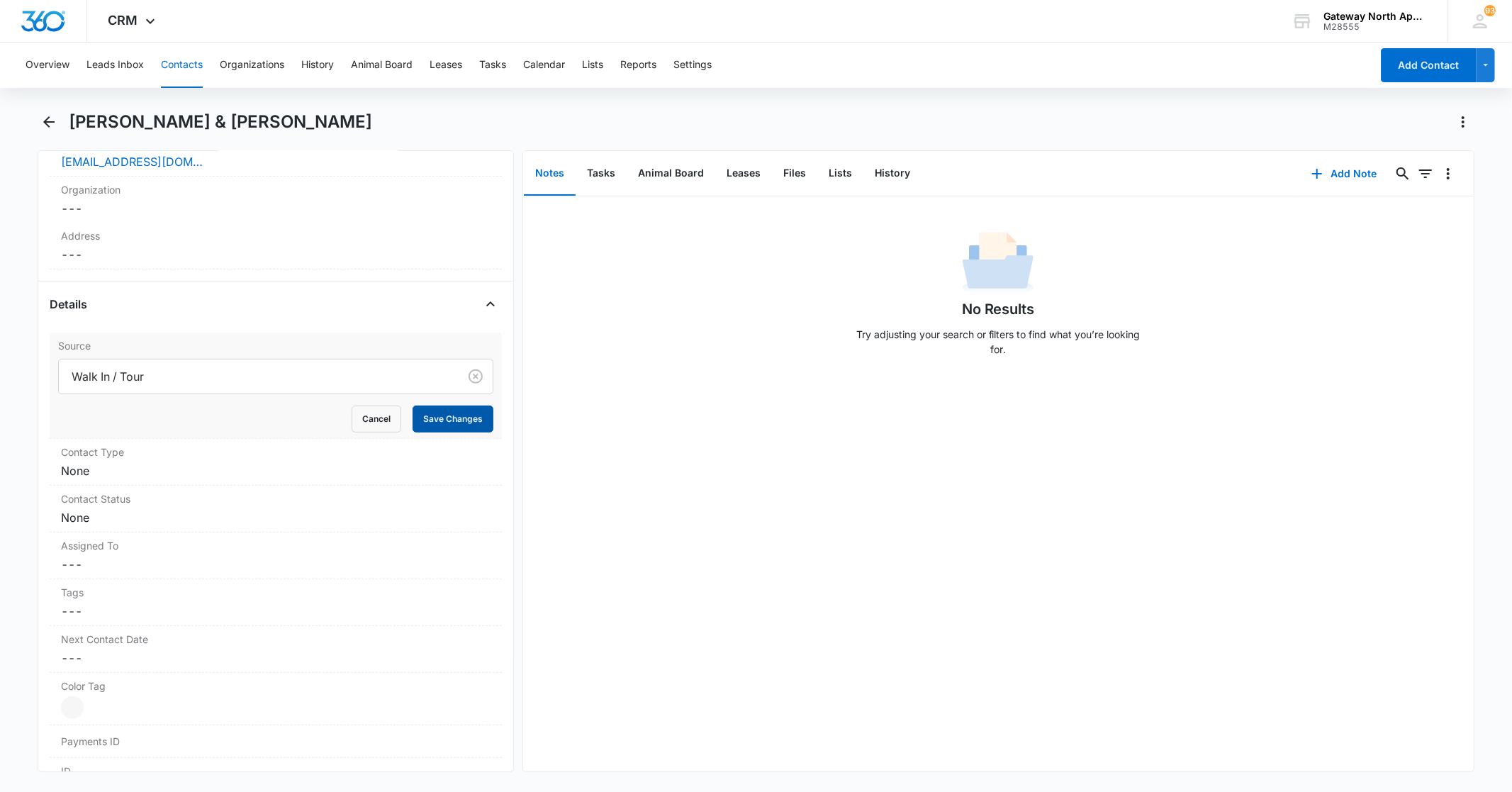
click at [458, 422] on button "Save Changes" at bounding box center [453, 418] width 81 height 27
click at [299, 415] on dd "Cancel Save Changes None" at bounding box center [275, 410] width 429 height 17
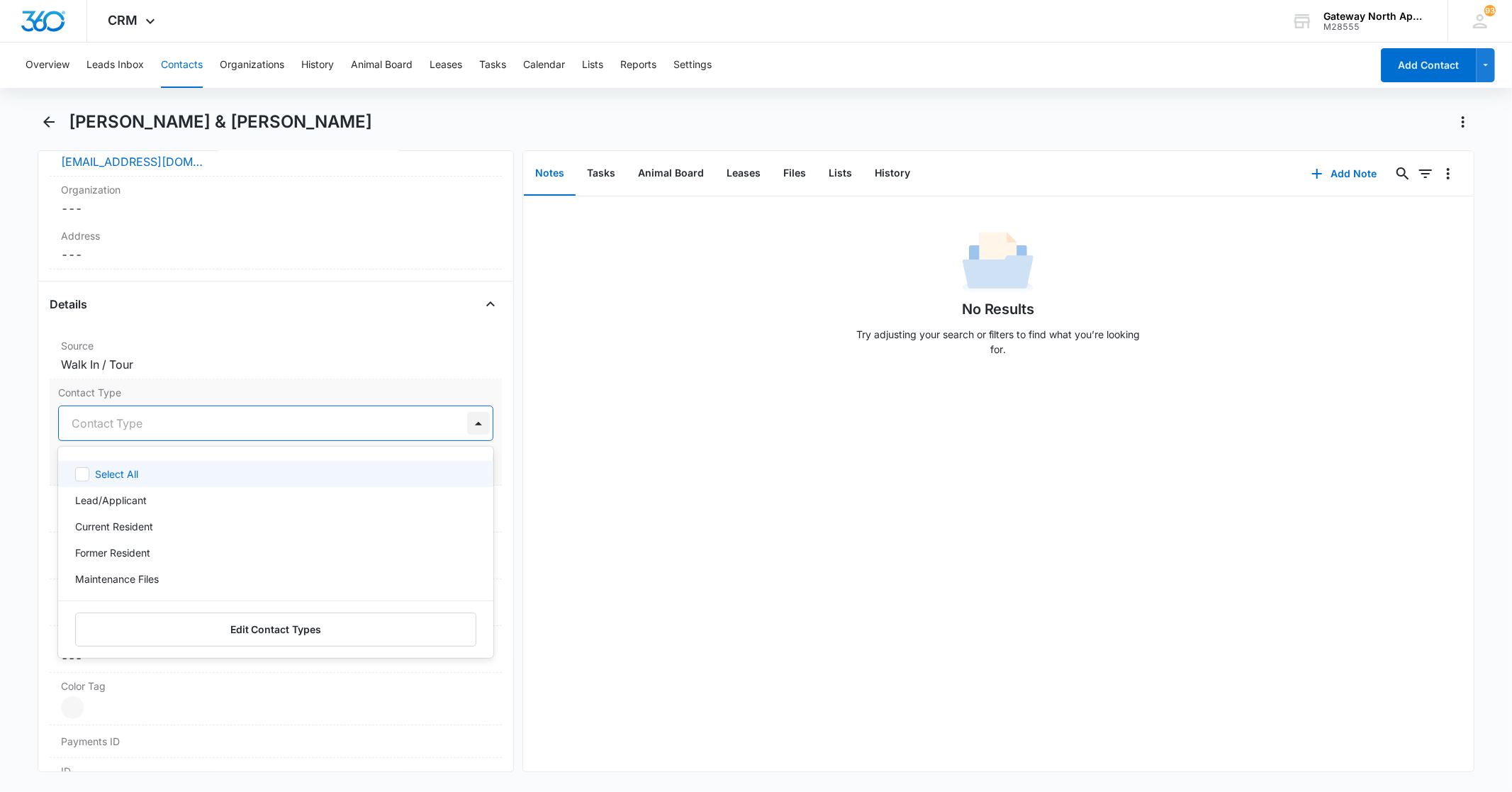
click at [468, 424] on div at bounding box center [478, 423] width 23 height 23
click at [263, 496] on div "Lead/Applicant" at bounding box center [273, 500] width 397 height 15
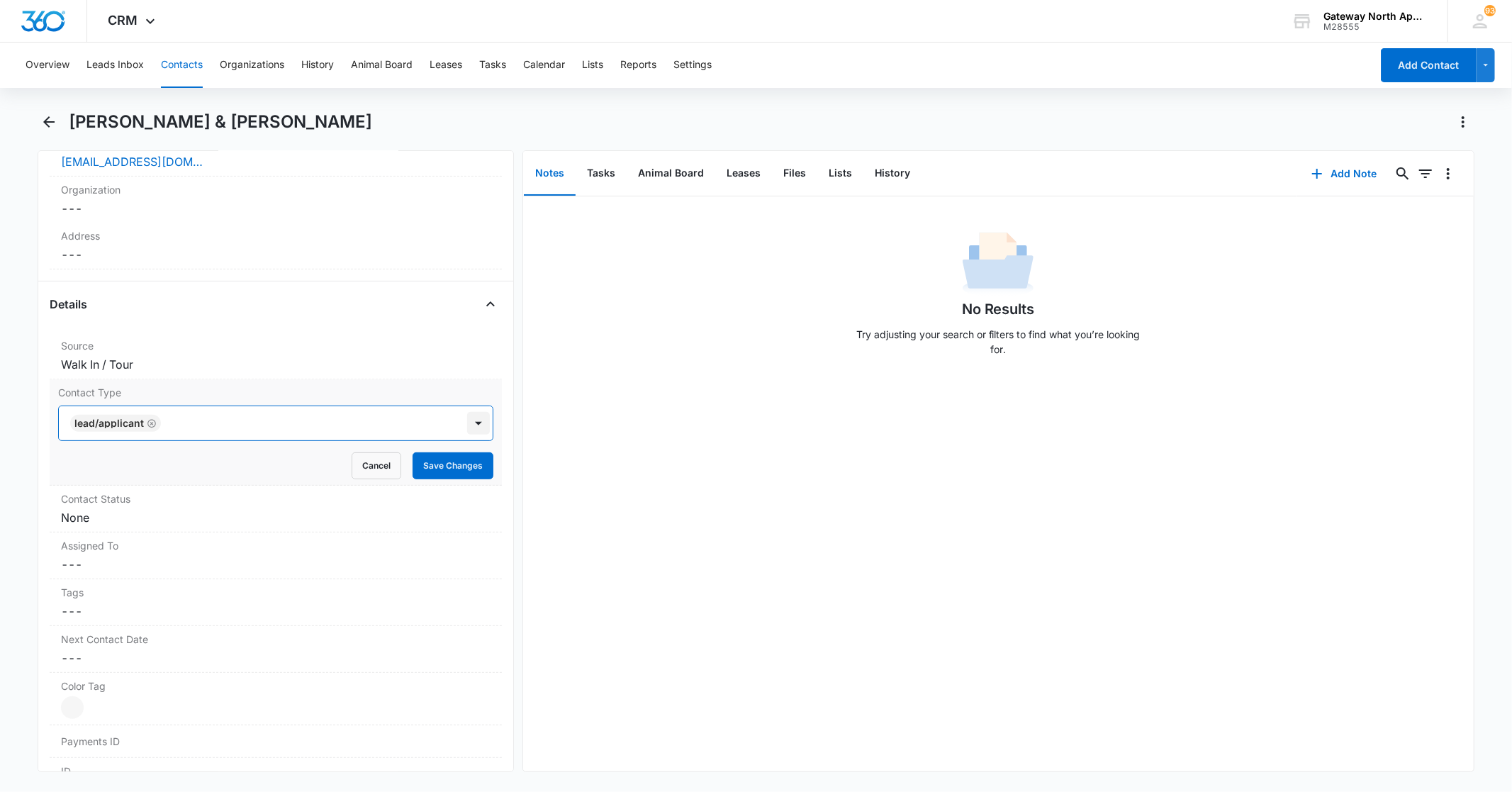
click at [468, 426] on div at bounding box center [478, 423] width 23 height 23
click at [447, 459] on button "Save Changes" at bounding box center [453, 466] width 81 height 27
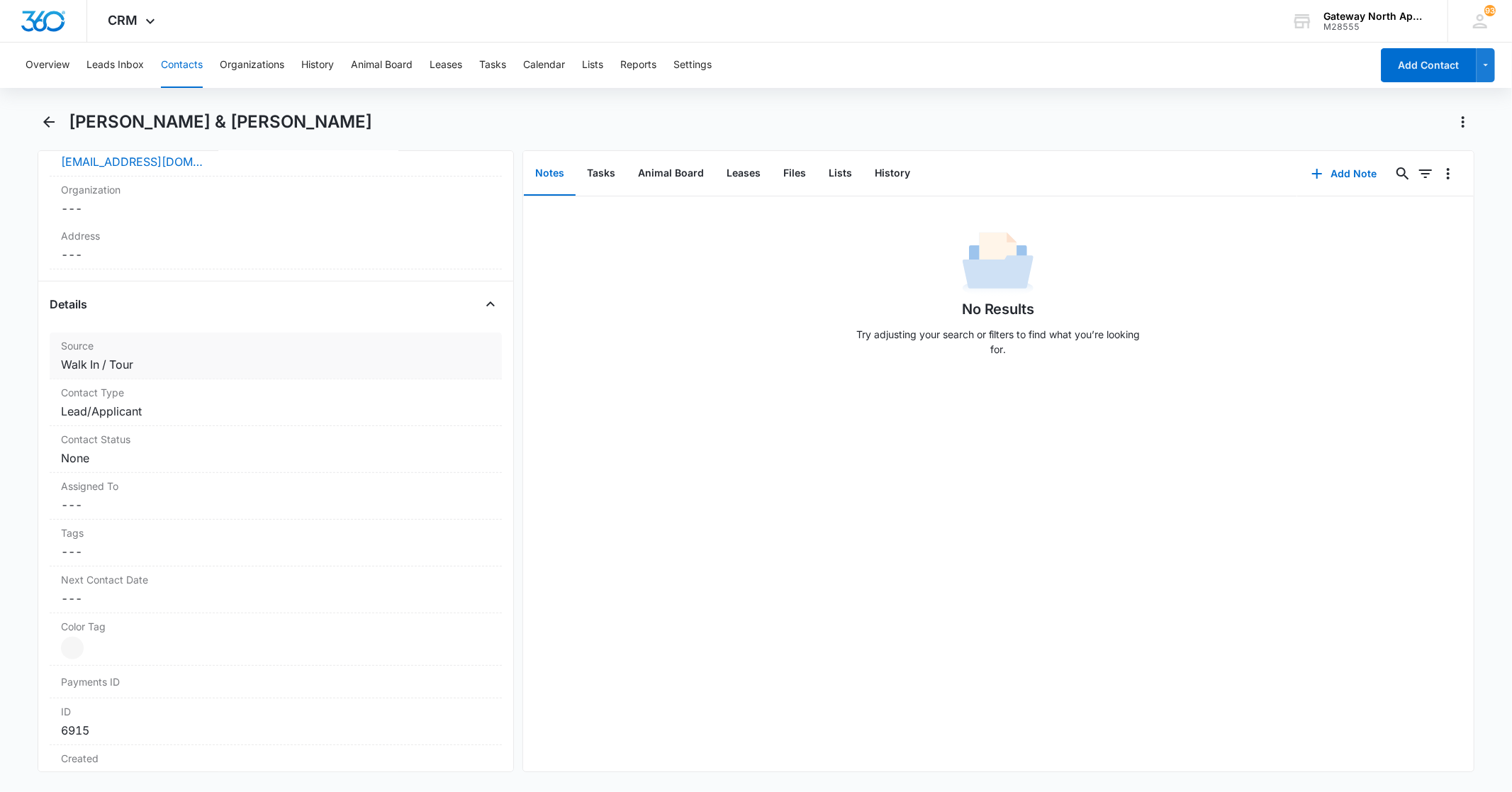
click at [265, 363] on dd "Cancel Save Changes Walk In / Tour" at bounding box center [275, 364] width 429 height 17
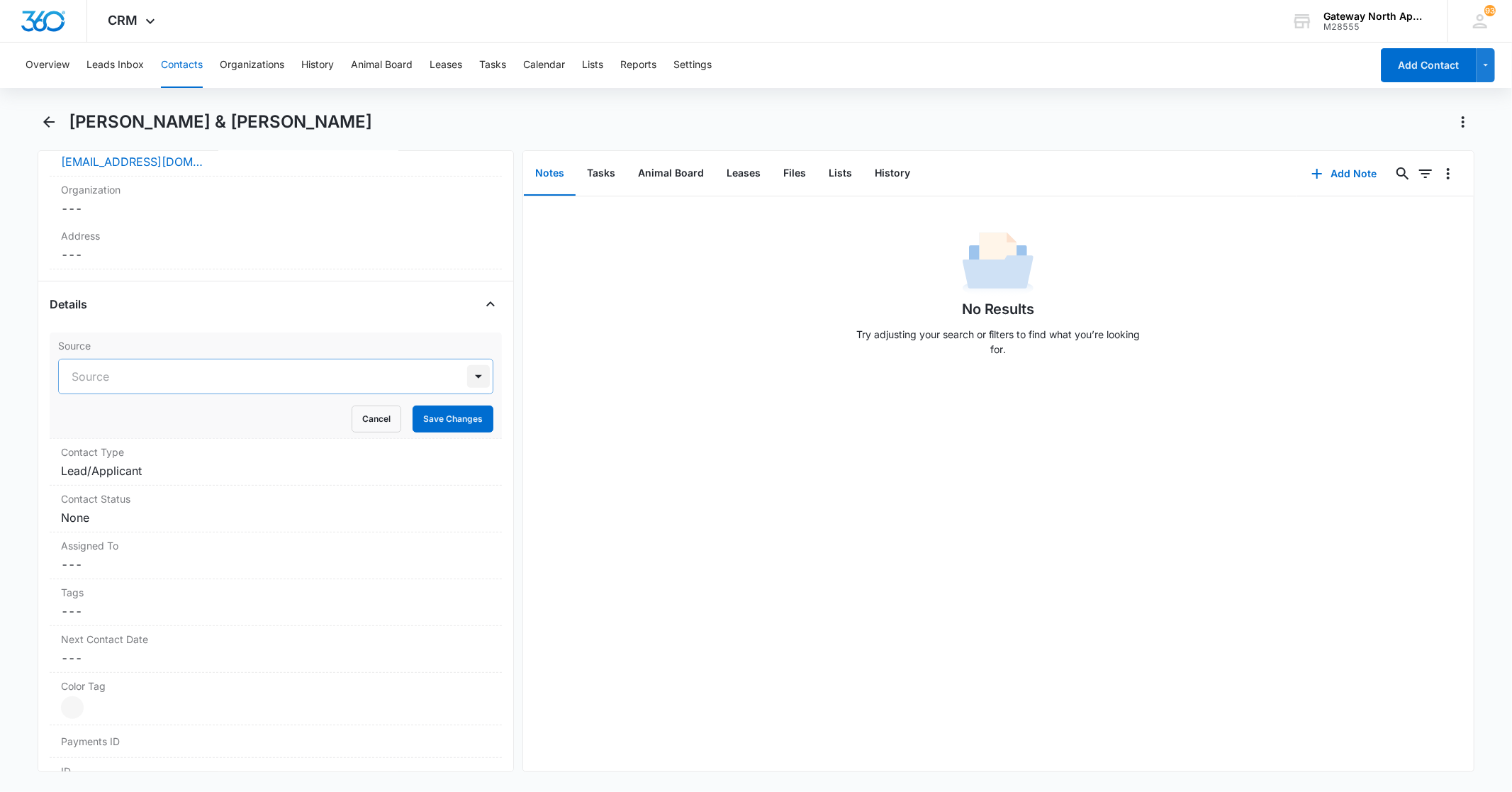
click at [468, 377] on div at bounding box center [478, 376] width 23 height 23
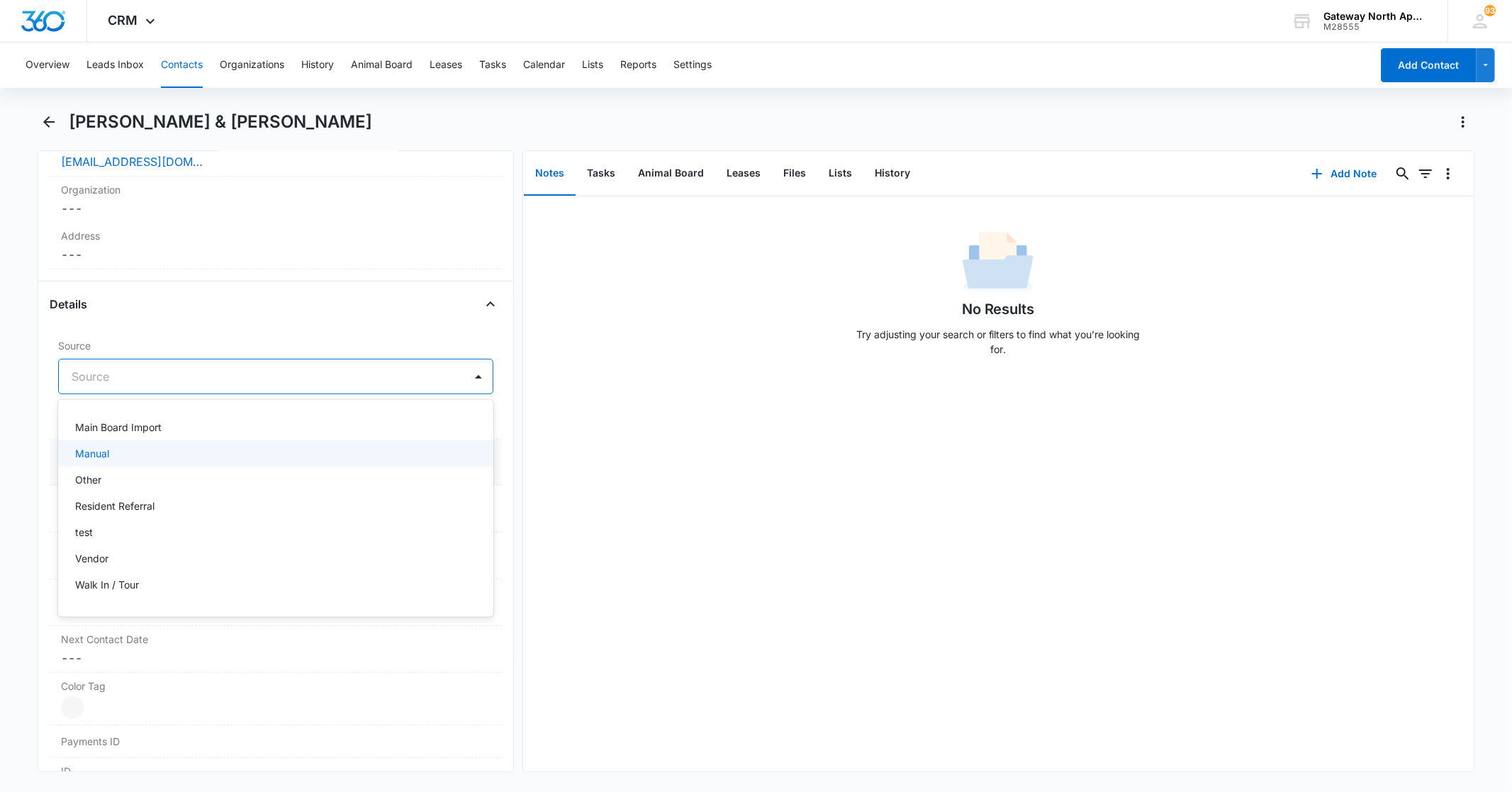
click at [175, 455] on div "Manual" at bounding box center [273, 453] width 397 height 15
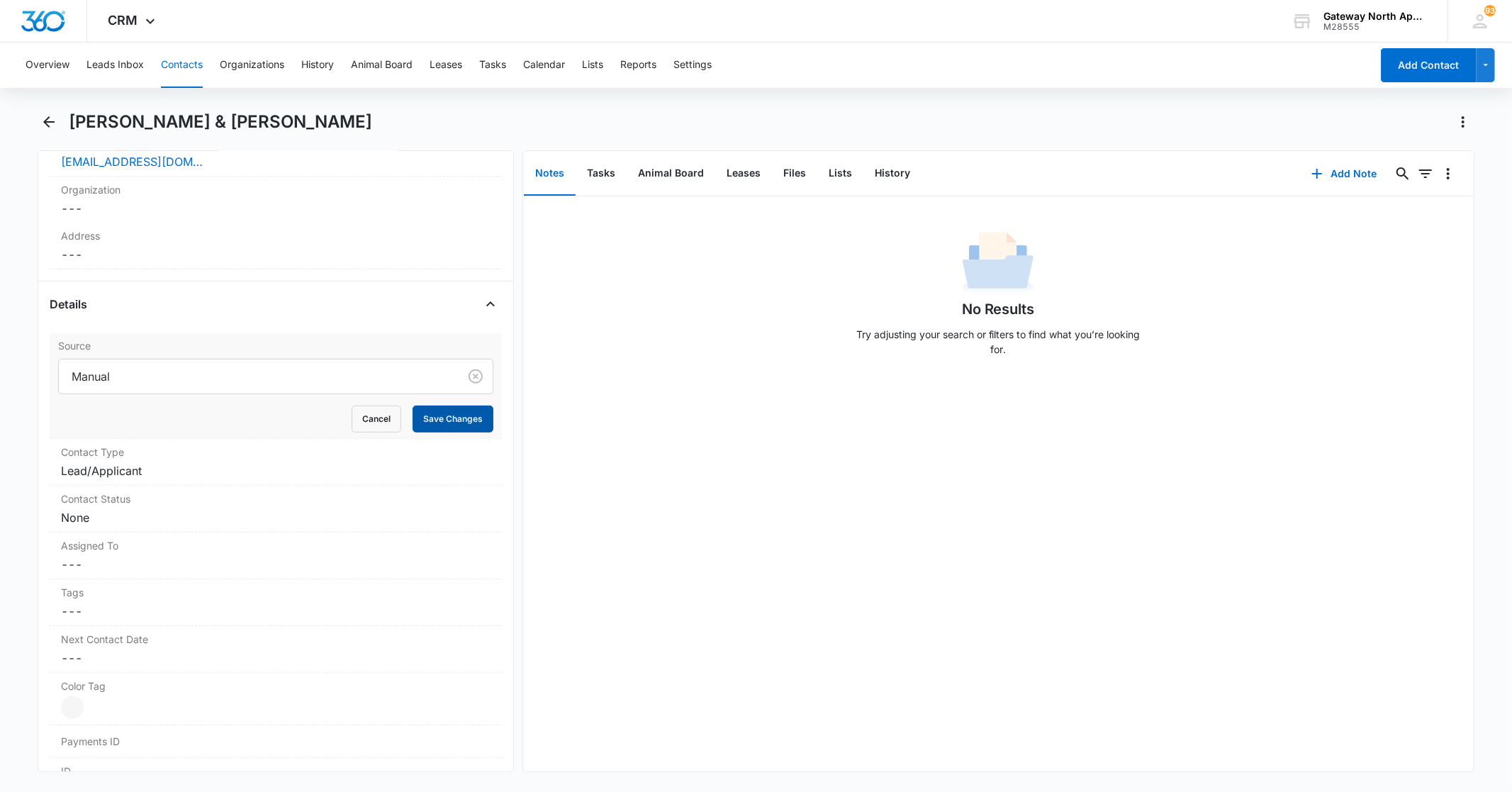
click at [457, 417] on button "Save Changes" at bounding box center [453, 418] width 81 height 27
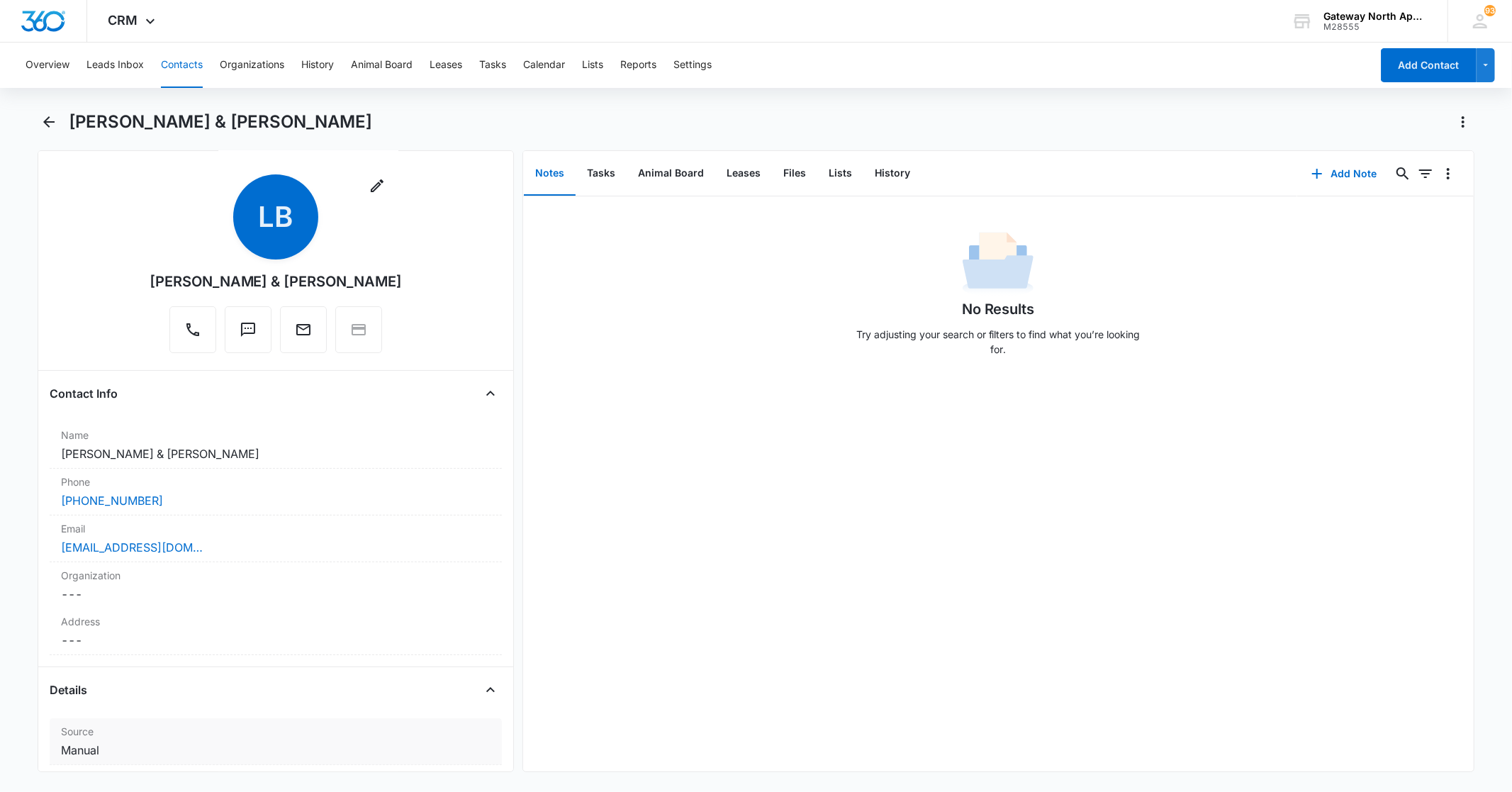
scroll to position [0, 0]
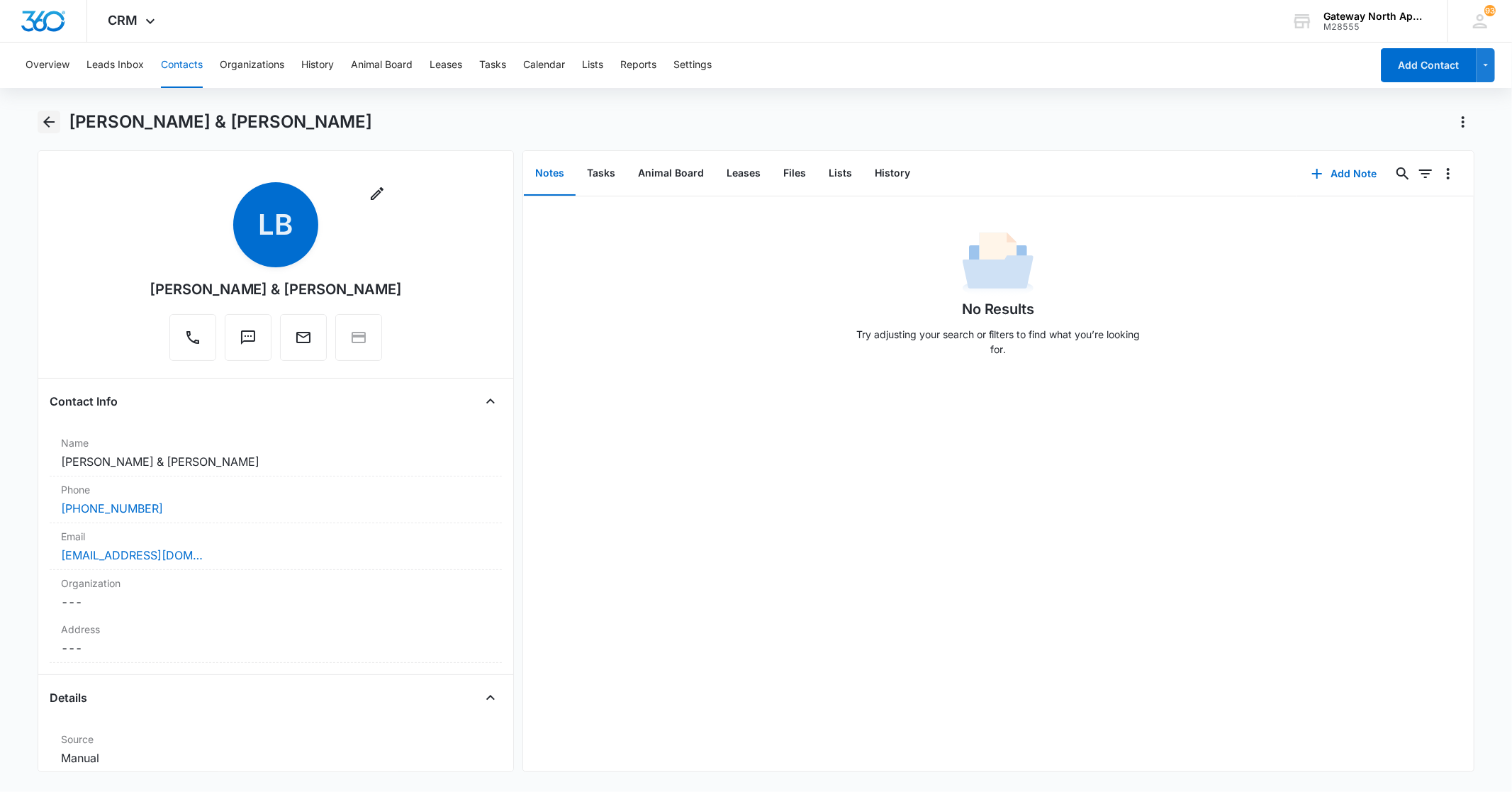
click at [50, 119] on icon "Back" at bounding box center [48, 121] width 17 height 17
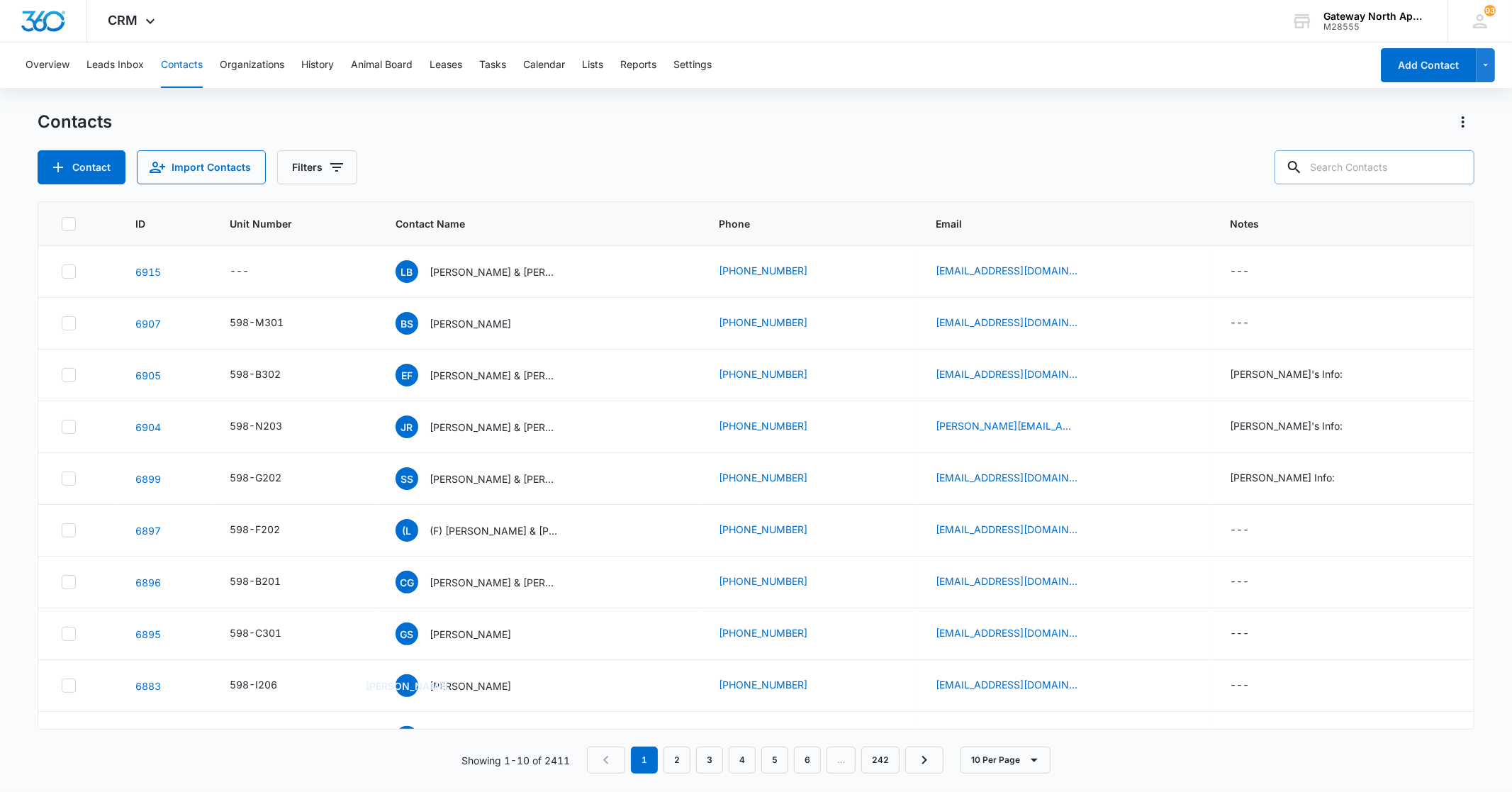
click at [1303, 159] on icon at bounding box center [1294, 167] width 17 height 17
click at [1340, 168] on input "text" at bounding box center [1375, 167] width 200 height 35
type input "[PERSON_NAME]"
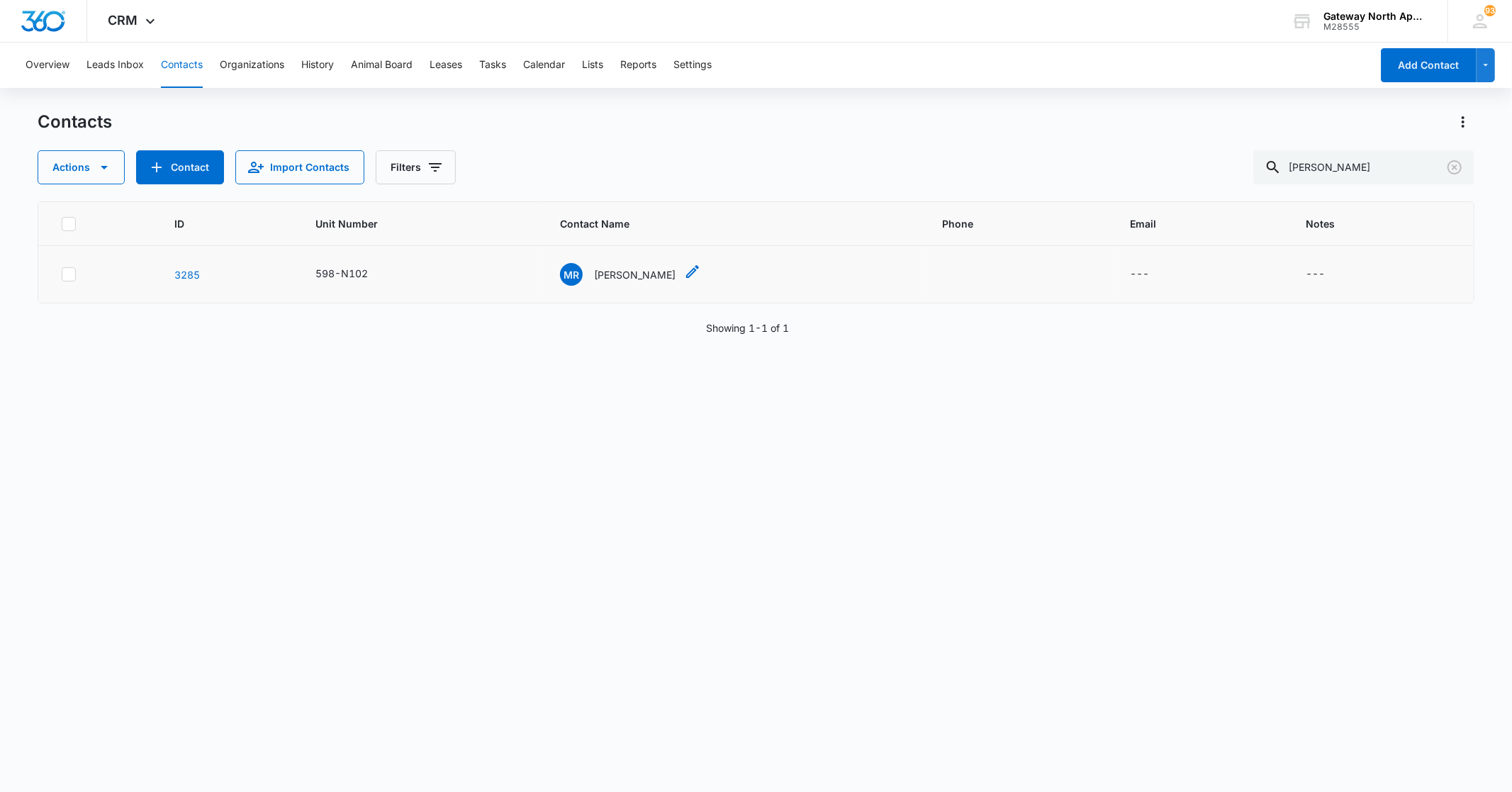
click at [627, 263] on div "[PERSON_NAME]" at bounding box center [617, 274] width 115 height 23
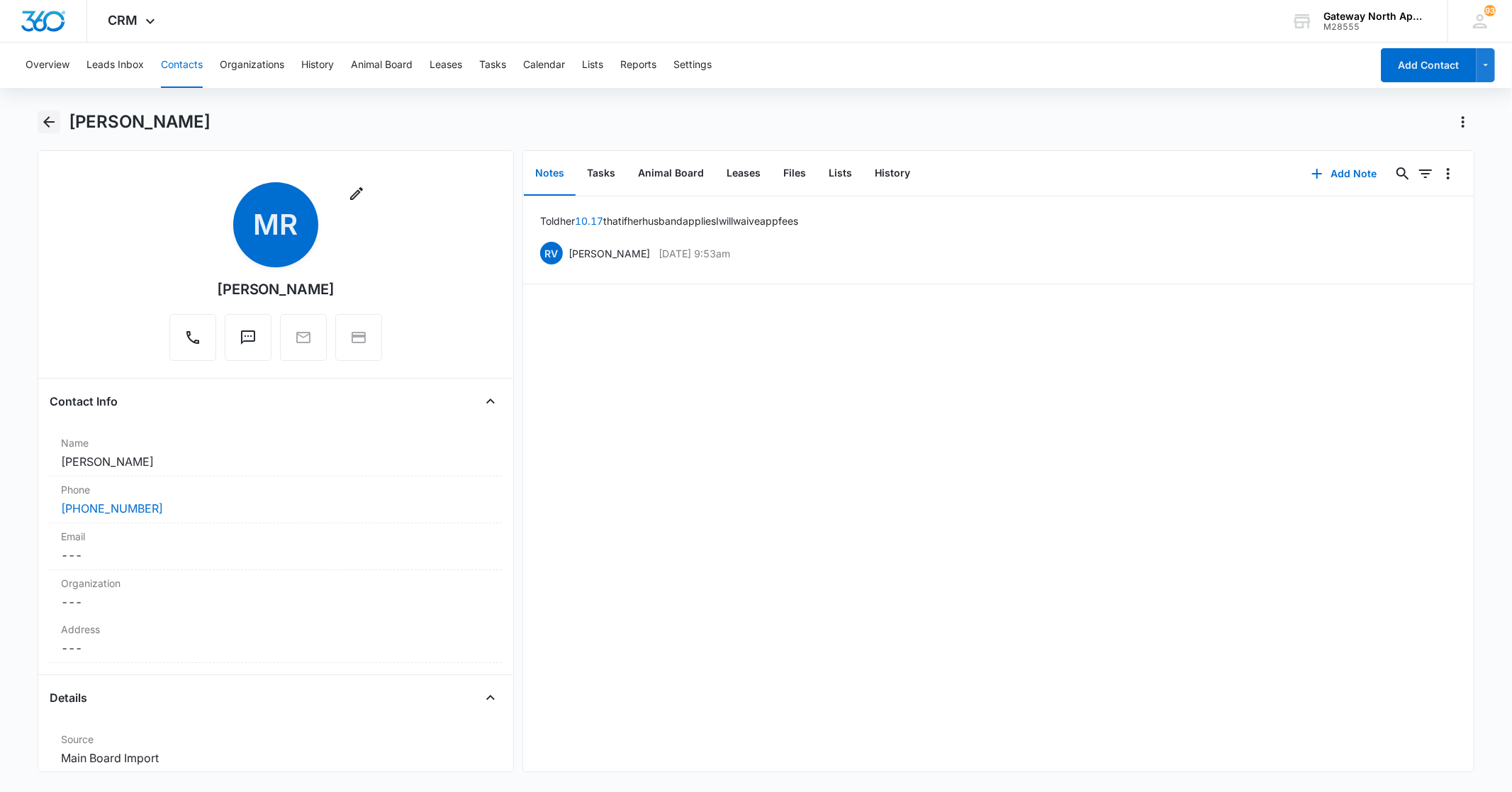
click at [46, 123] on icon "Back" at bounding box center [48, 121] width 17 height 17
